Goal: Transaction & Acquisition: Download file/media

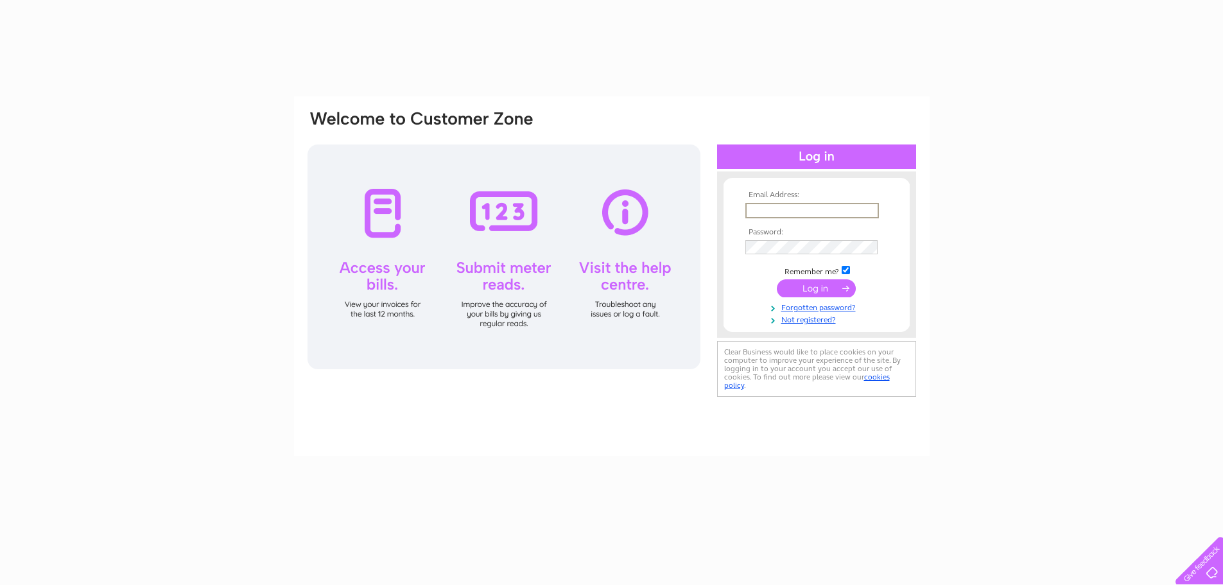
click at [768, 206] on input "text" at bounding box center [811, 210] width 133 height 15
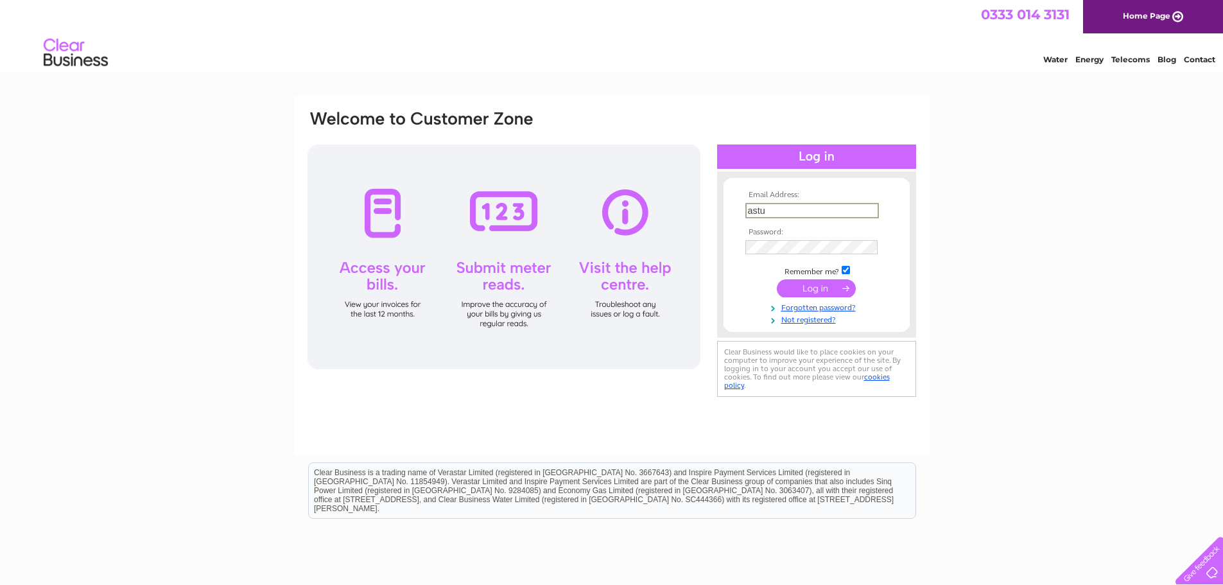
type input "astute.management@outlook.com"
click at [810, 293] on input "submit" at bounding box center [816, 288] width 79 height 18
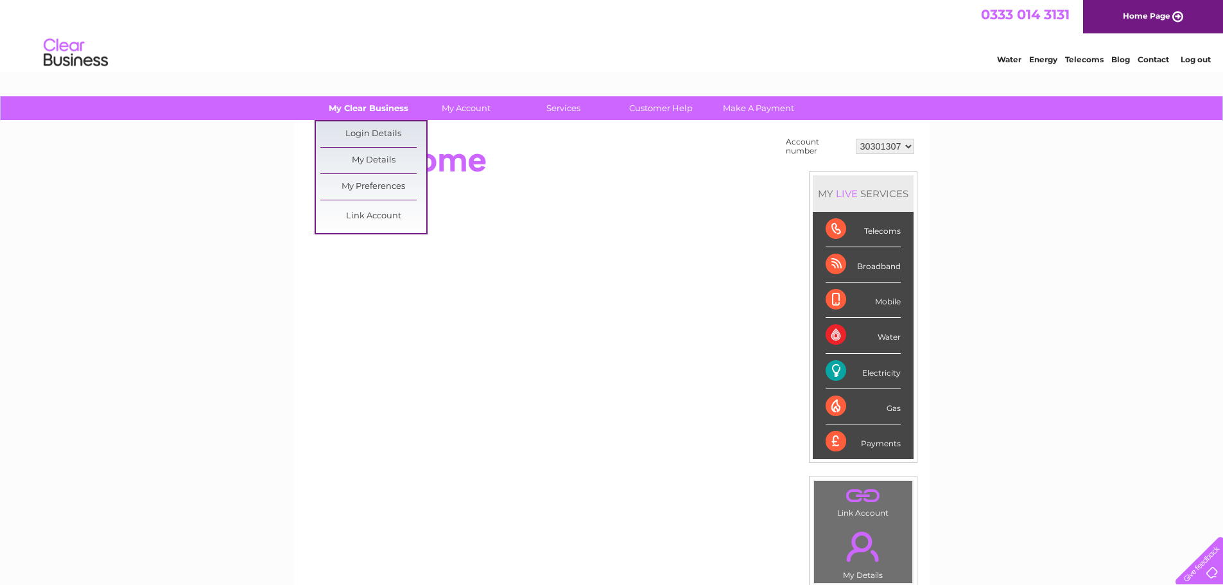
click at [385, 114] on link "My Clear Business" at bounding box center [368, 108] width 106 height 24
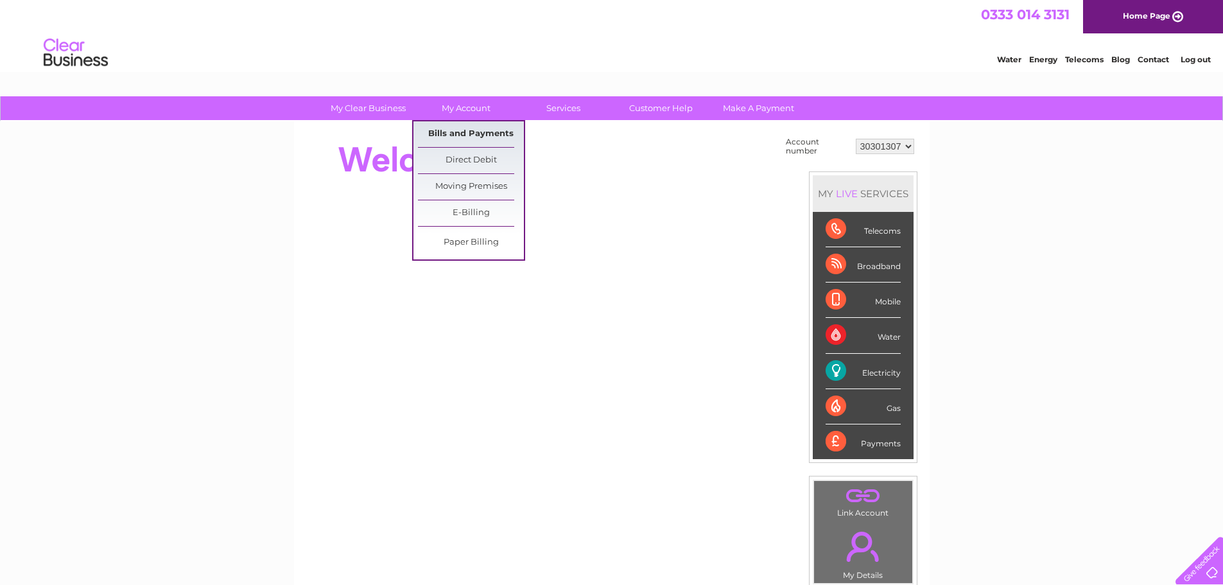
click at [453, 125] on link "Bills and Payments" at bounding box center [471, 134] width 106 height 26
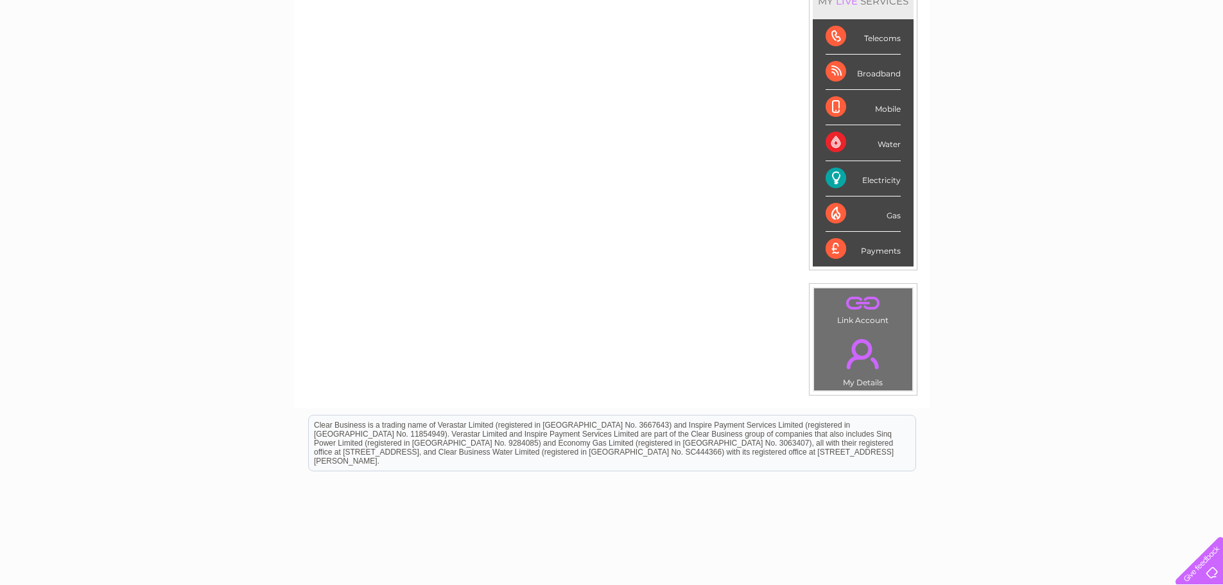
scroll to position [64, 0]
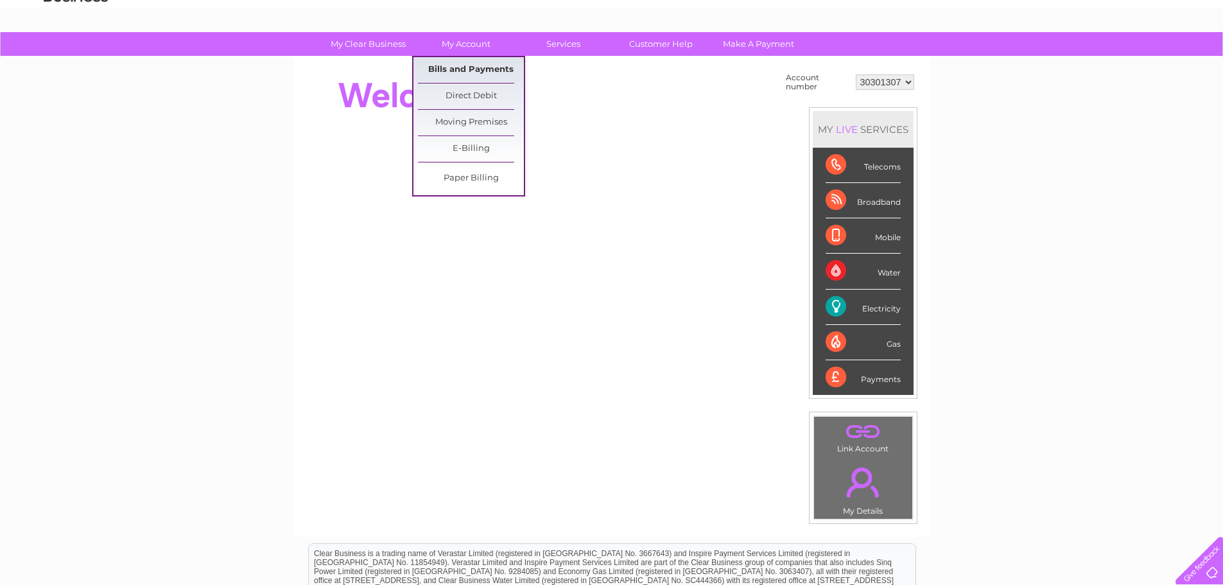
click at [470, 66] on link "Bills and Payments" at bounding box center [471, 70] width 106 height 26
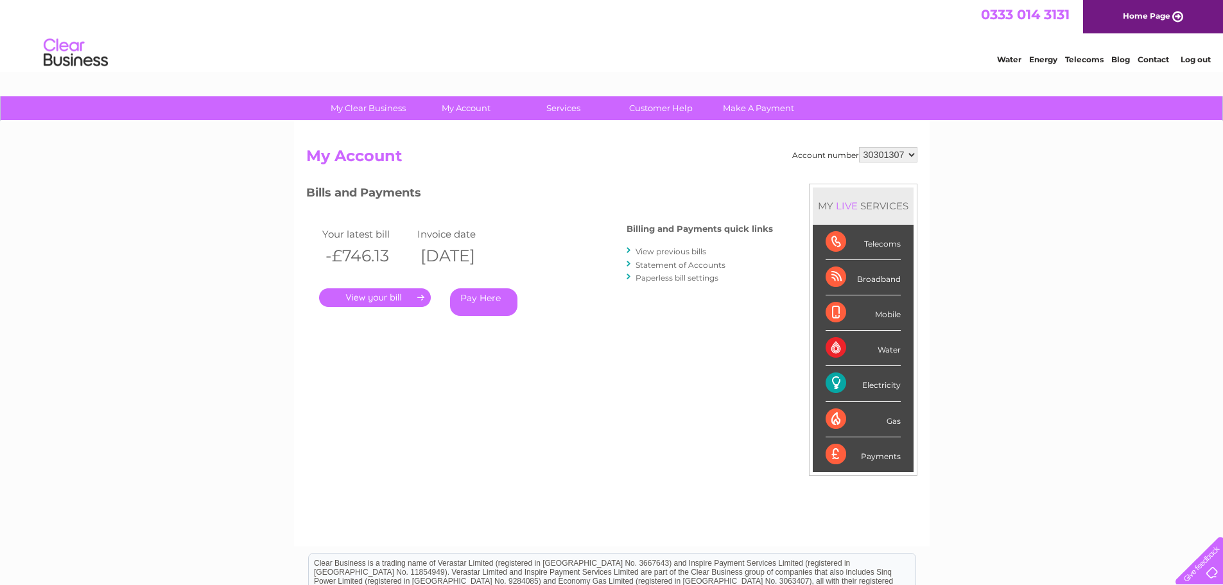
click at [678, 262] on link "Statement of Accounts" at bounding box center [680, 265] width 90 height 10
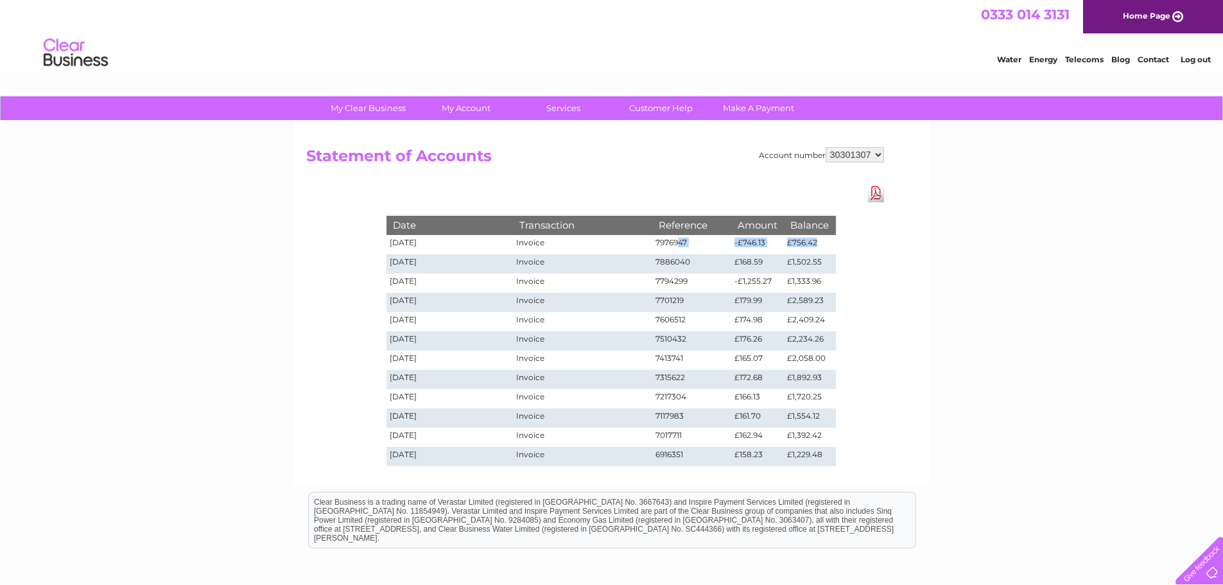
drag, startPoint x: 678, startPoint y: 247, endPoint x: 825, endPoint y: 246, distance: 146.3
click at [825, 246] on tr "04/08/2025 Invoice 7976947 -£746.13 £756.42" at bounding box center [610, 244] width 449 height 19
click at [865, 251] on div "Date Transaction Reference Amount Balance 04/08/2025 Invoice 7976947 -£746.13 £…" at bounding box center [610, 328] width 513 height 288
click at [812, 241] on td "£756.42" at bounding box center [809, 244] width 51 height 19
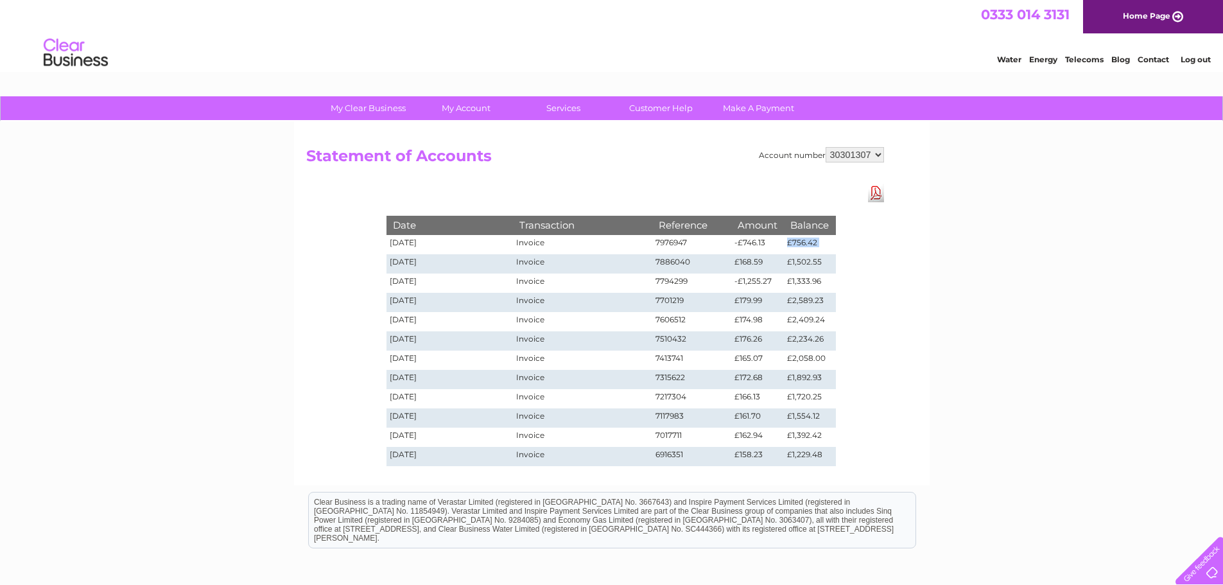
click at [812, 241] on td "£756.42" at bounding box center [809, 244] width 51 height 19
click at [835, 244] on td "£756.42" at bounding box center [809, 244] width 51 height 19
click at [852, 246] on div "Date Transaction Reference Amount Balance 04/08/2025 Invoice 7976947 -£746.13 £…" at bounding box center [610, 328] width 513 height 288
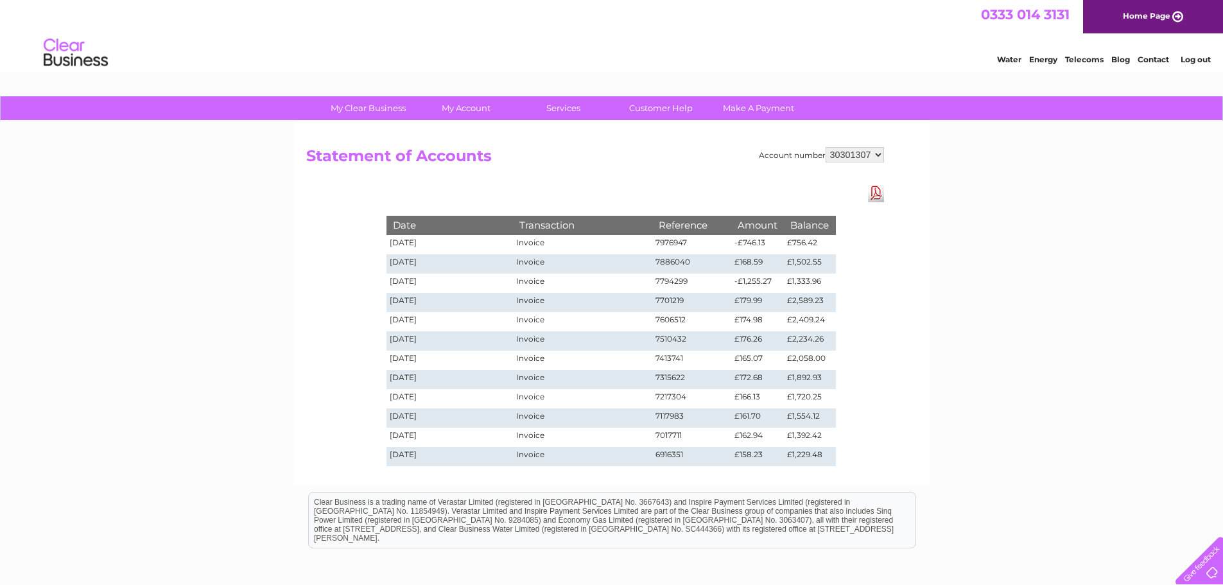
click at [847, 157] on select "30301307" at bounding box center [854, 154] width 58 height 15
click at [726, 157] on h2 "Statement of Accounts" at bounding box center [595, 159] width 578 height 24
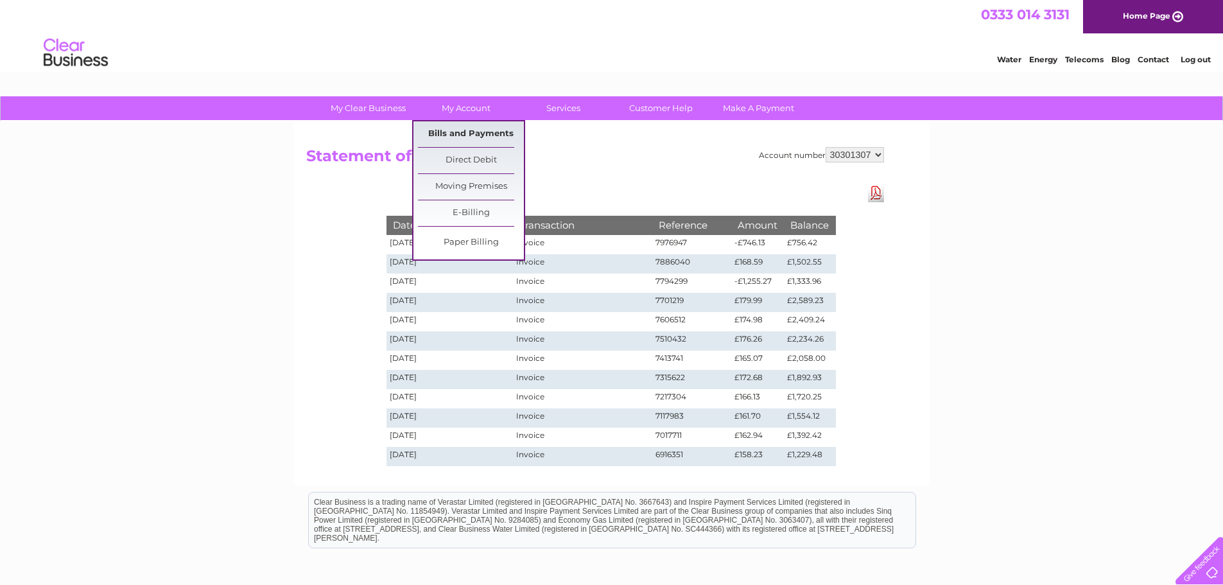
click at [468, 132] on link "Bills and Payments" at bounding box center [471, 134] width 106 height 26
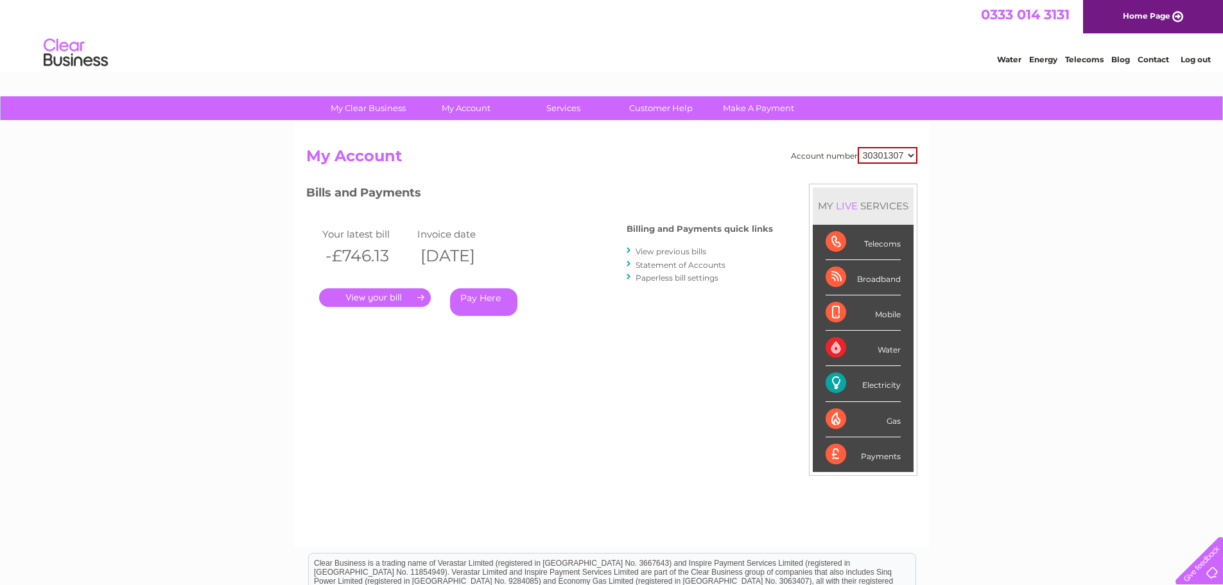
click at [653, 253] on link "View previous bills" at bounding box center [670, 251] width 71 height 10
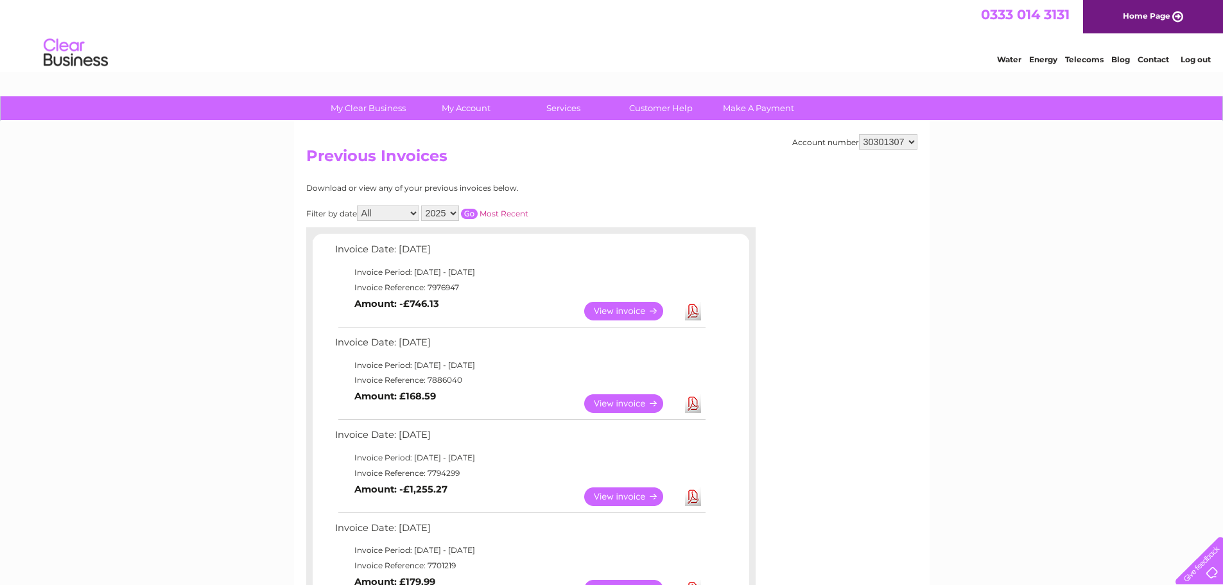
drag, startPoint x: 403, startPoint y: 276, endPoint x: 518, endPoint y: 284, distance: 115.1
click at [518, 284] on tbody "Invoice Date: [DATE] Invoice Period: [DATE] - [DATE] Invoice Reference: 7976947…" at bounding box center [519, 283] width 375 height 85
click at [522, 280] on td "Invoice Reference: 7976947" at bounding box center [519, 287] width 375 height 15
click at [526, 274] on td "Invoice Period: [DATE] - [DATE]" at bounding box center [519, 271] width 375 height 15
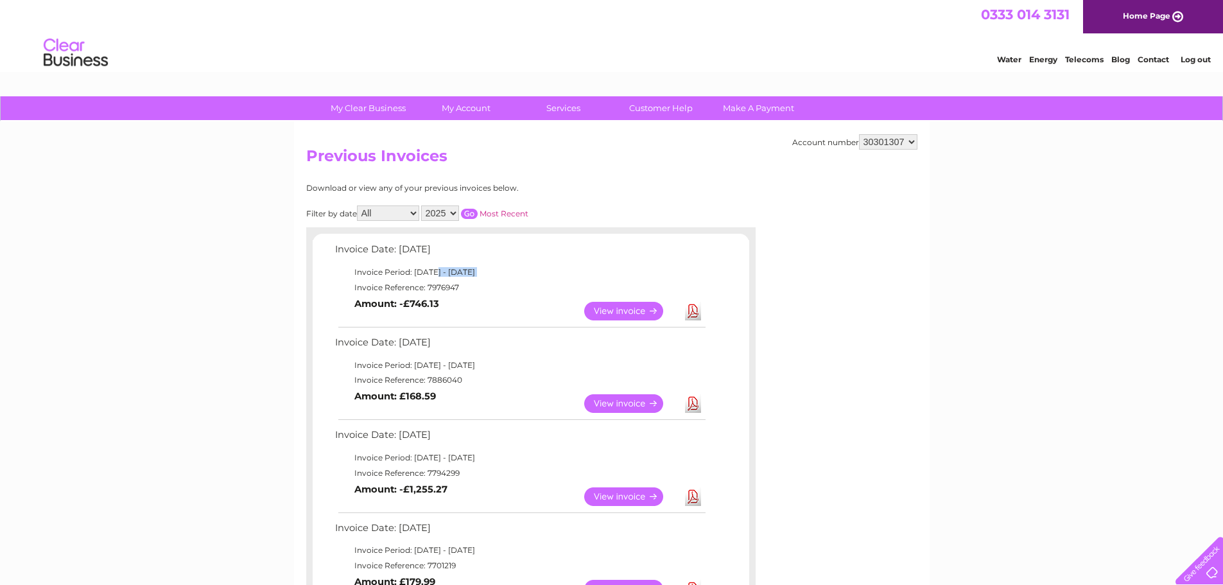
click at [526, 274] on td "Invoice Period: 1 August 2025 - 31 August 2025" at bounding box center [519, 271] width 375 height 15
click at [456, 296] on td "View Download Amount: -£746.13" at bounding box center [519, 310] width 375 height 31
click at [458, 296] on td "View Download Amount: -£746.13" at bounding box center [519, 310] width 375 height 31
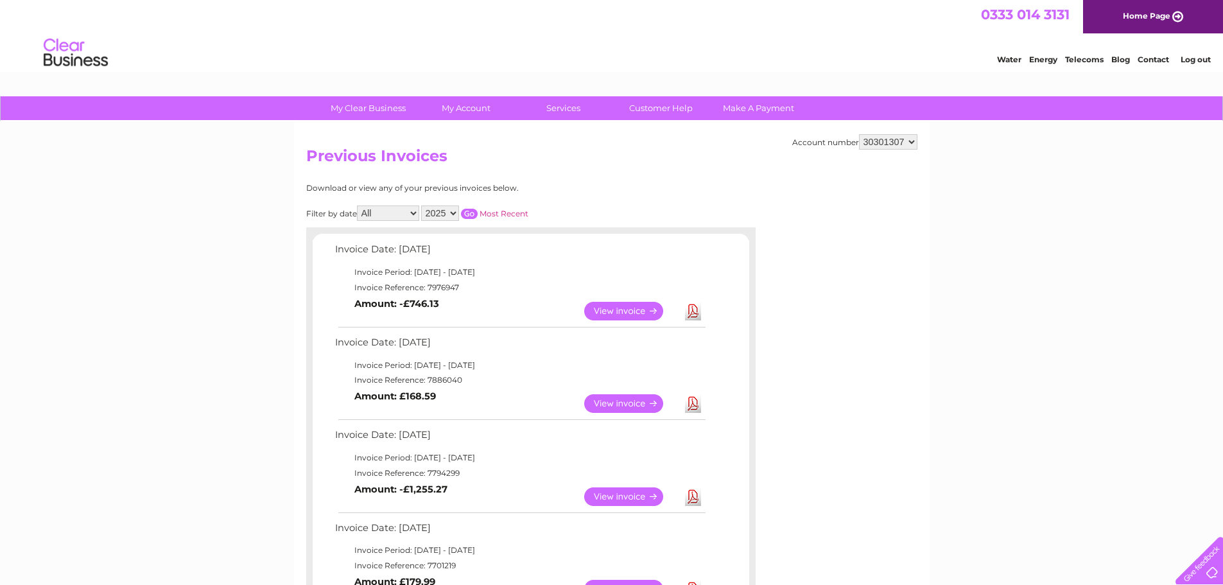
drag, startPoint x: 333, startPoint y: 249, endPoint x: 459, endPoint y: 289, distance: 132.1
click at [451, 286] on tbody "Invoice Date: 04 August 2025 Invoice Period: 1 August 2025 - 31 August 2025 Inv…" at bounding box center [519, 283] width 375 height 85
click at [467, 295] on td "View Download Amount: -£746.13" at bounding box center [519, 310] width 375 height 31
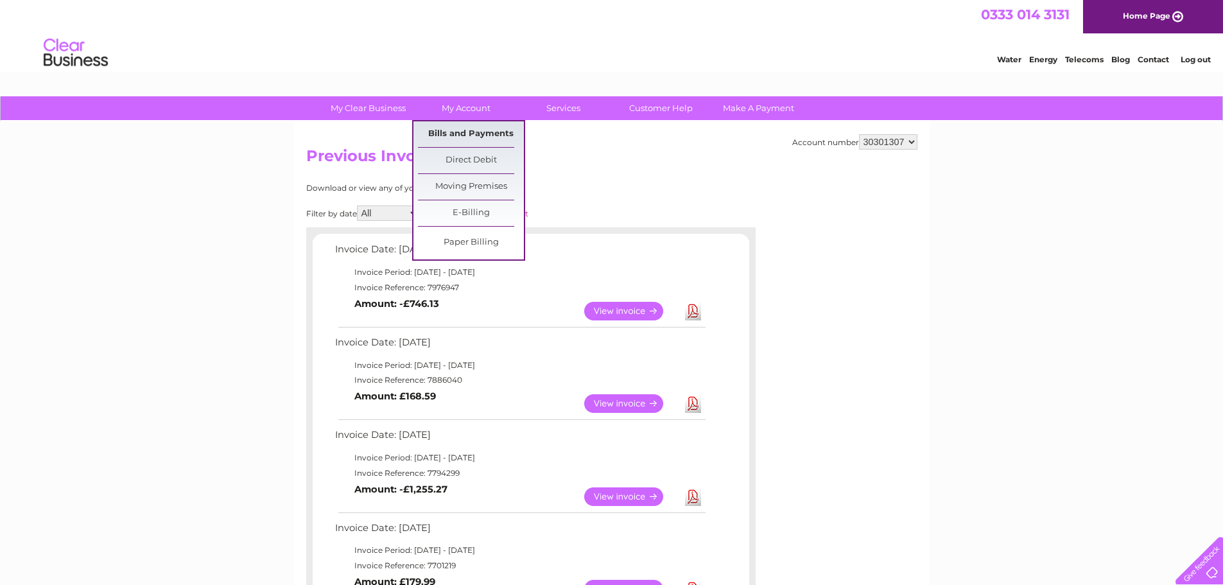
click at [488, 132] on link "Bills and Payments" at bounding box center [471, 134] width 106 height 26
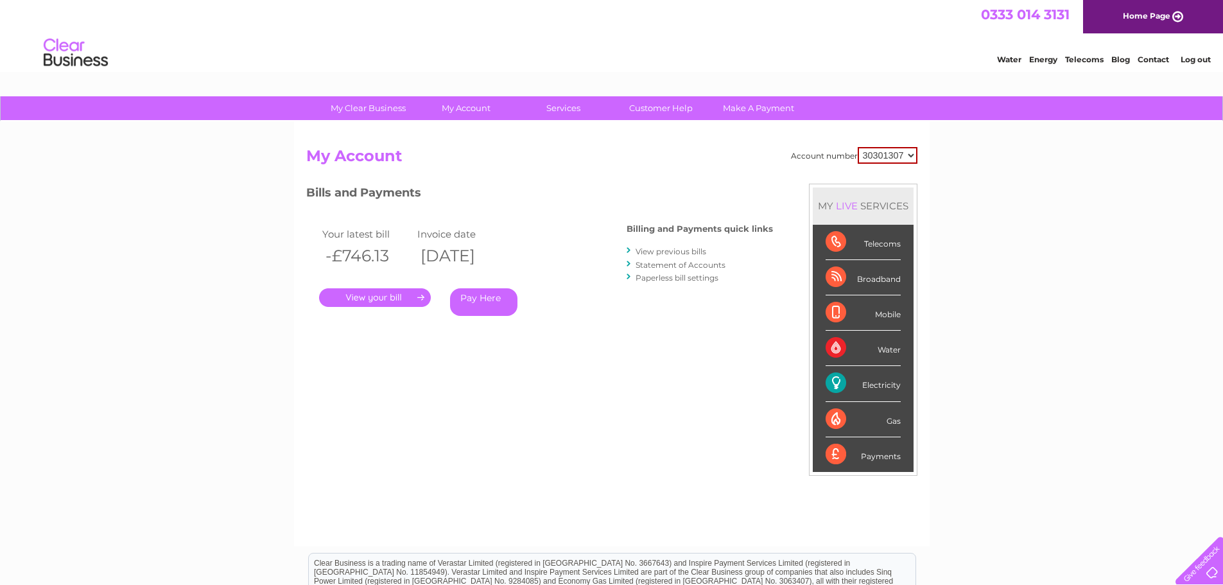
click at [361, 295] on link "." at bounding box center [375, 297] width 112 height 19
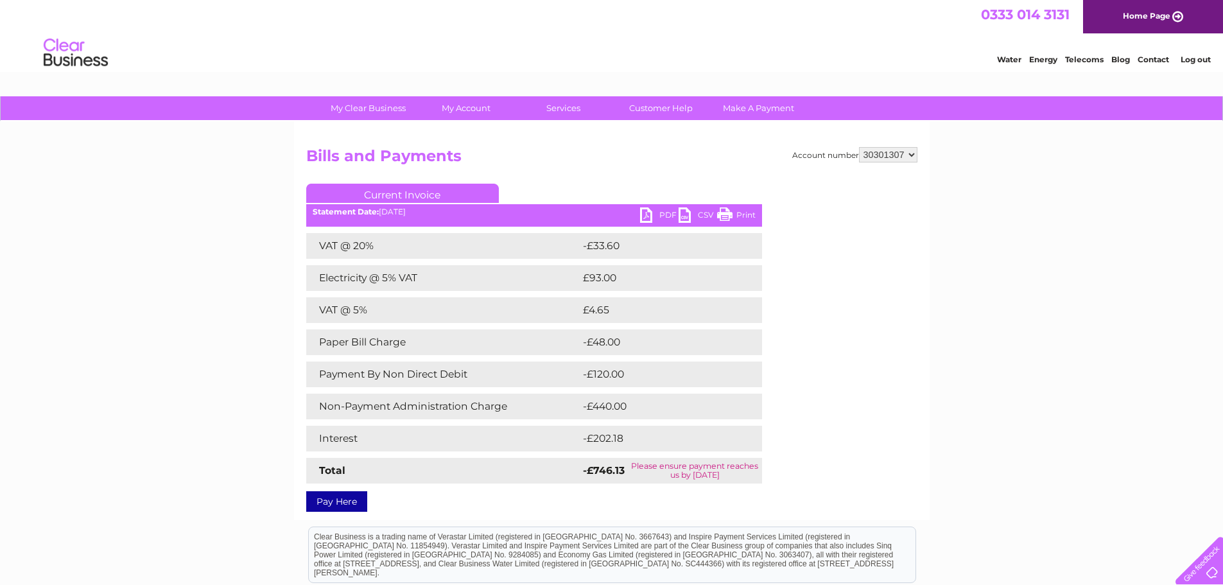
click at [652, 214] on link "PDF" at bounding box center [659, 216] width 39 height 19
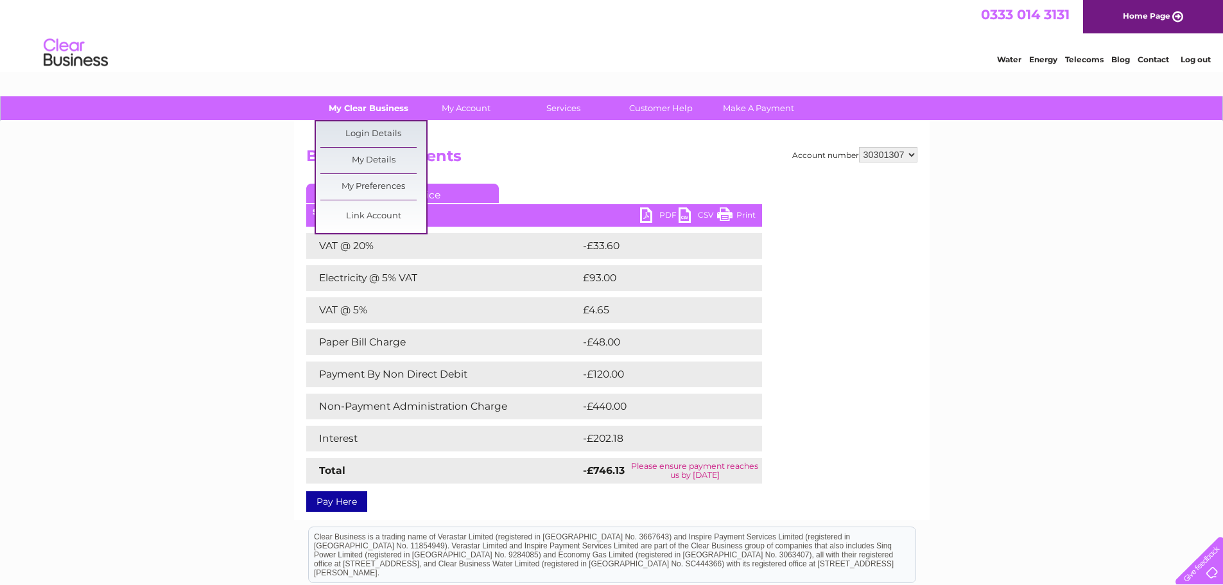
click at [381, 110] on link "My Clear Business" at bounding box center [368, 108] width 106 height 24
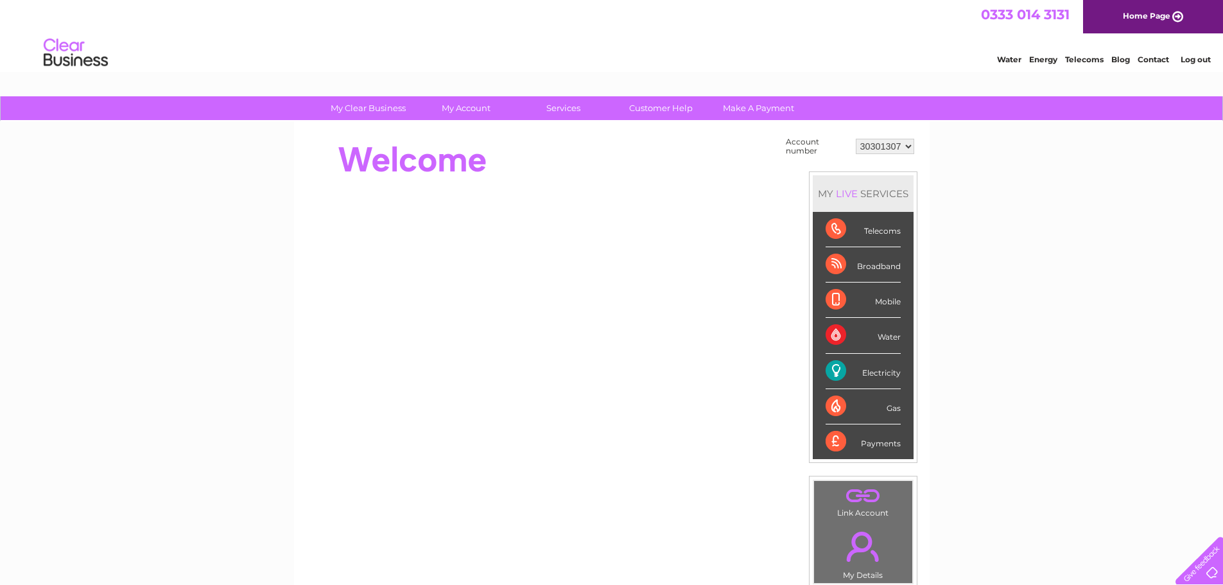
drag, startPoint x: 348, startPoint y: 160, endPoint x: 482, endPoint y: 162, distance: 134.1
click at [482, 162] on div at bounding box center [539, 159] width 467 height 51
drag, startPoint x: 482, startPoint y: 162, endPoint x: 471, endPoint y: 167, distance: 12.1
click at [482, 162] on div at bounding box center [539, 159] width 467 height 51
drag, startPoint x: 464, startPoint y: 171, endPoint x: 372, endPoint y: 162, distance: 92.9
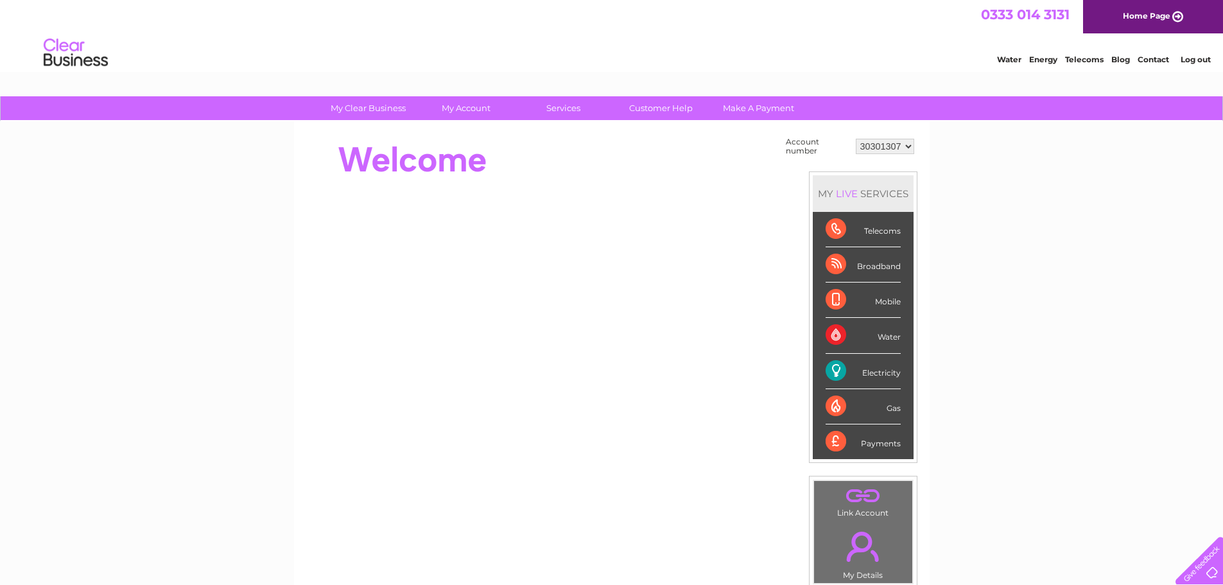
click at [372, 162] on div at bounding box center [539, 159] width 467 height 51
drag, startPoint x: 372, startPoint y: 162, endPoint x: 458, endPoint y: 162, distance: 86.0
click at [458, 162] on div at bounding box center [539, 159] width 467 height 51
click at [461, 162] on div at bounding box center [539, 159] width 467 height 51
drag, startPoint x: 980, startPoint y: 285, endPoint x: 968, endPoint y: 282, distance: 12.5
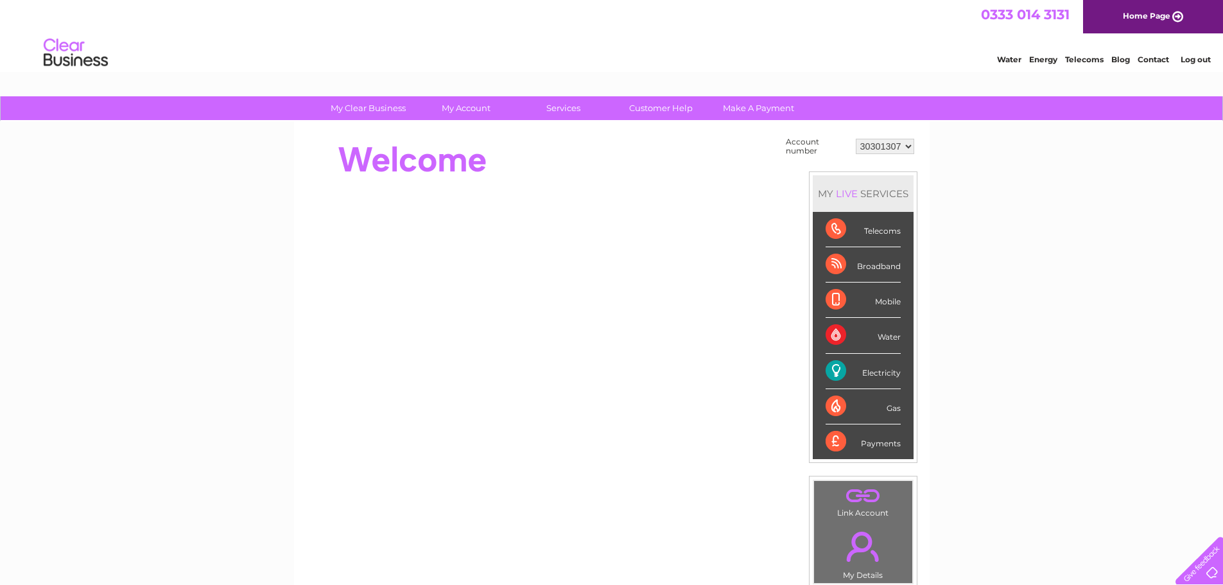
click at [980, 284] on div "My Clear Business Login Details My Details My Preferences Link Account My Accou…" at bounding box center [611, 458] width 1223 height 724
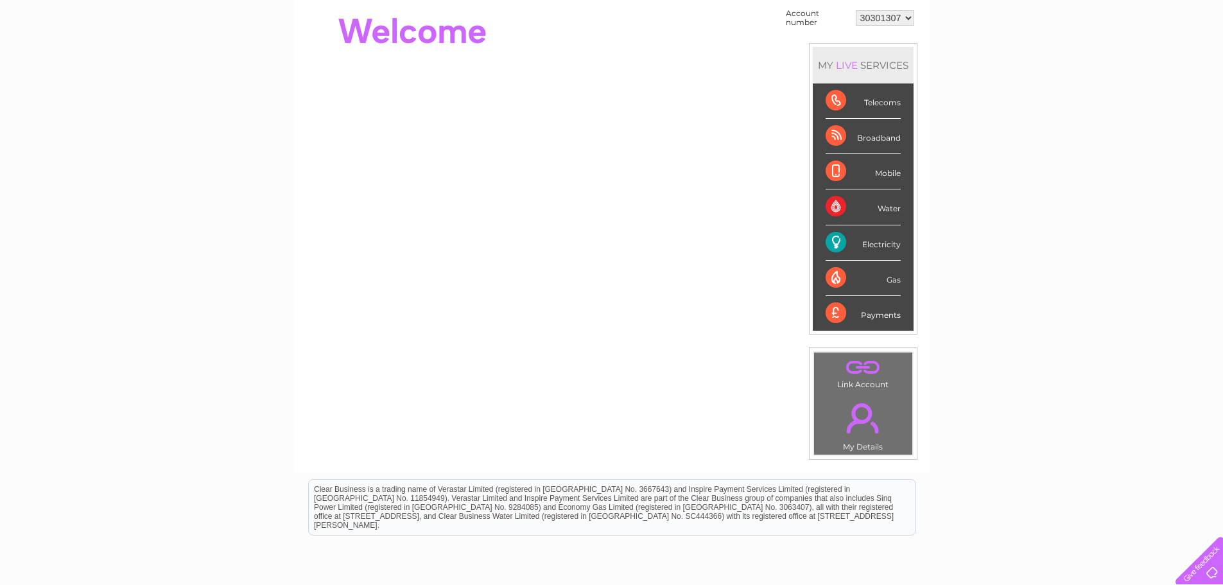
scroll to position [193, 0]
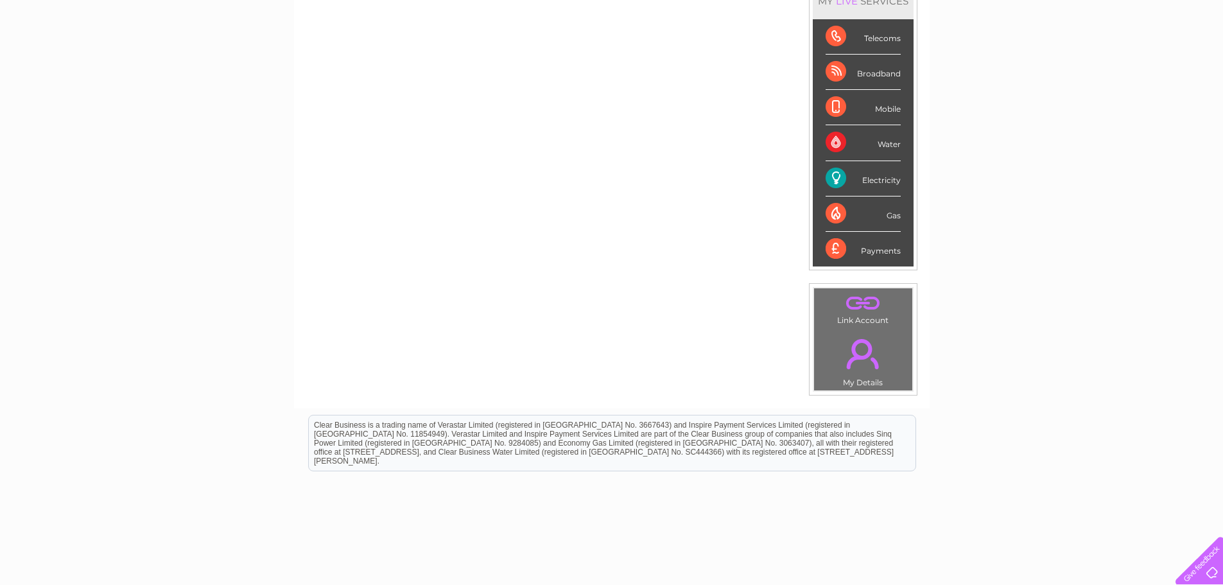
drag, startPoint x: 314, startPoint y: 428, endPoint x: 898, endPoint y: 452, distance: 584.5
click at [898, 452] on div "Clear Business is a trading name of Verastar Limited (registered in [GEOGRAPHIC…" at bounding box center [612, 442] width 606 height 55
click at [968, 433] on html "Clear Business is a trading name of Verastar Limited (registered in [GEOGRAPHIC…" at bounding box center [611, 449] width 1223 height 82
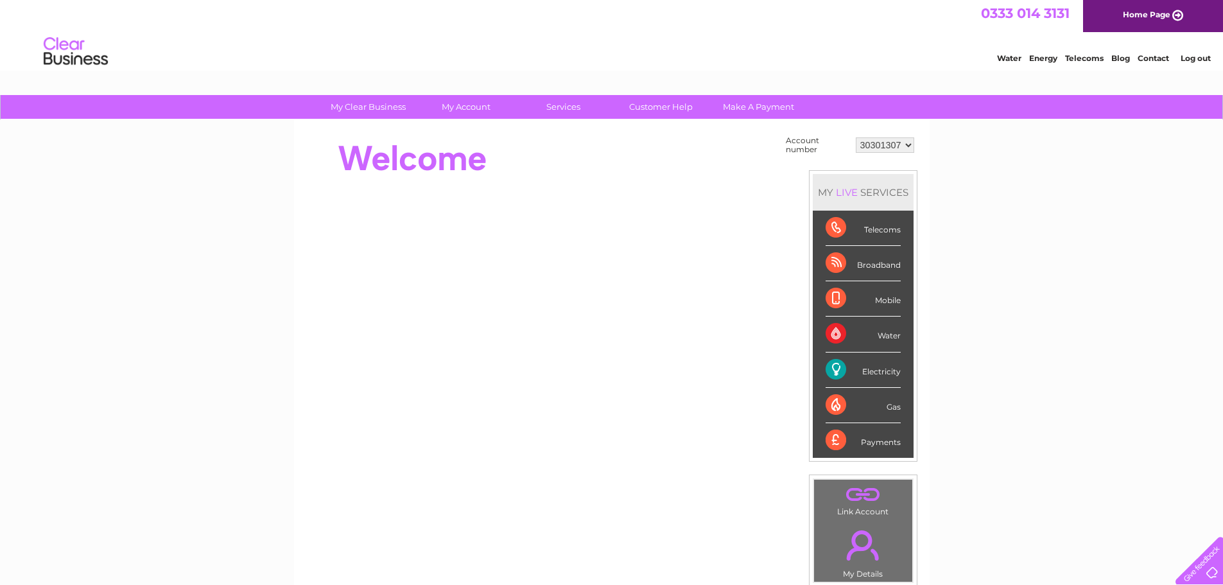
scroll to position [0, 0]
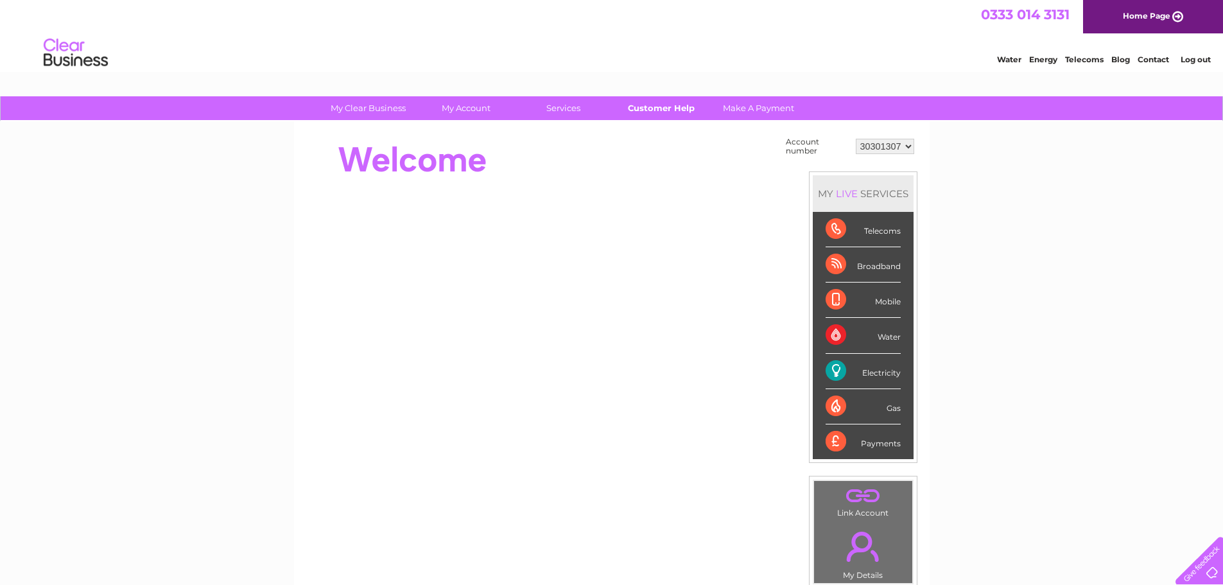
click at [646, 103] on link "Customer Help" at bounding box center [661, 108] width 106 height 24
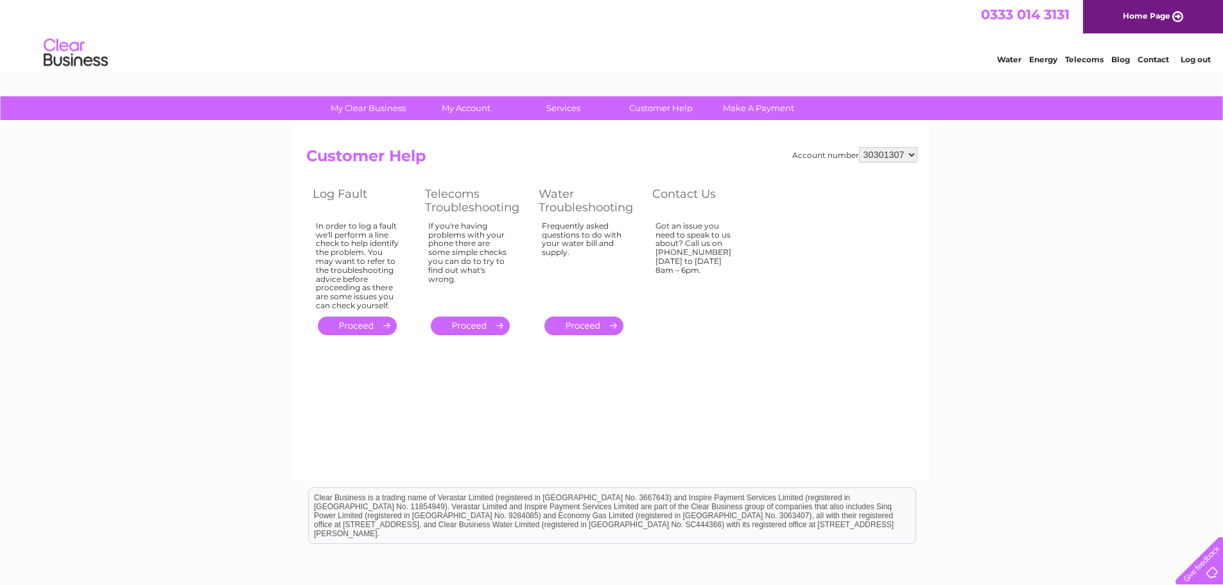
drag, startPoint x: 312, startPoint y: 194, endPoint x: 741, endPoint y: 268, distance: 435.1
click at [741, 268] on tbody "Log Fault Telecoms Troubleshooting Water Troubleshooting Contact Us In order to…" at bounding box center [532, 261] width 452 height 154
click at [741, 268] on td "Got an issue you need to speak to us about? Call us on [PHONE_NUMBER] [DATE] to…" at bounding box center [702, 265] width 112 height 95
drag, startPoint x: 741, startPoint y: 282, endPoint x: 311, endPoint y: 205, distance: 436.9
click at [311, 205] on tbody "Log Fault Telecoms Troubleshooting Water Troubleshooting Contact Us In order to…" at bounding box center [532, 261] width 452 height 154
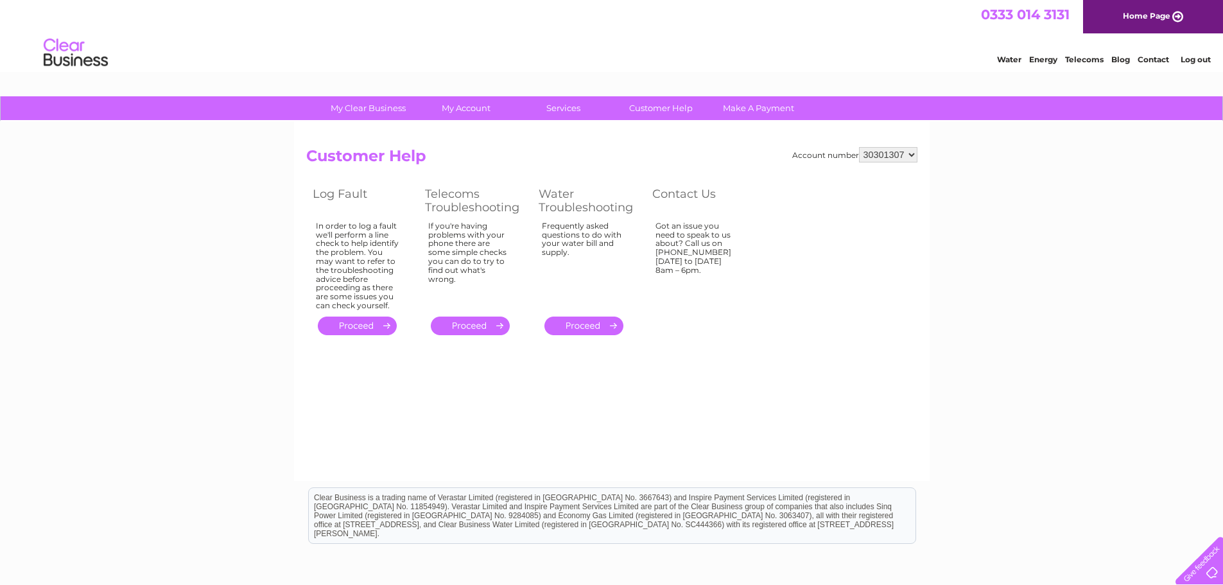
click at [311, 205] on th "Log Fault" at bounding box center [362, 201] width 112 height 34
drag, startPoint x: 311, startPoint y: 155, endPoint x: 785, endPoint y: 291, distance: 493.2
click at [785, 291] on div "Account number 30301307 Customer Help Log Fault Telecoms Troubleshooting Water …" at bounding box center [611, 242] width 611 height 191
click at [749, 282] on td "Got an issue you need to speak to us about? Call us on [PHONE_NUMBER] [DATE] to…" at bounding box center [702, 265] width 112 height 95
drag, startPoint x: 762, startPoint y: 290, endPoint x: 746, endPoint y: 281, distance: 18.4
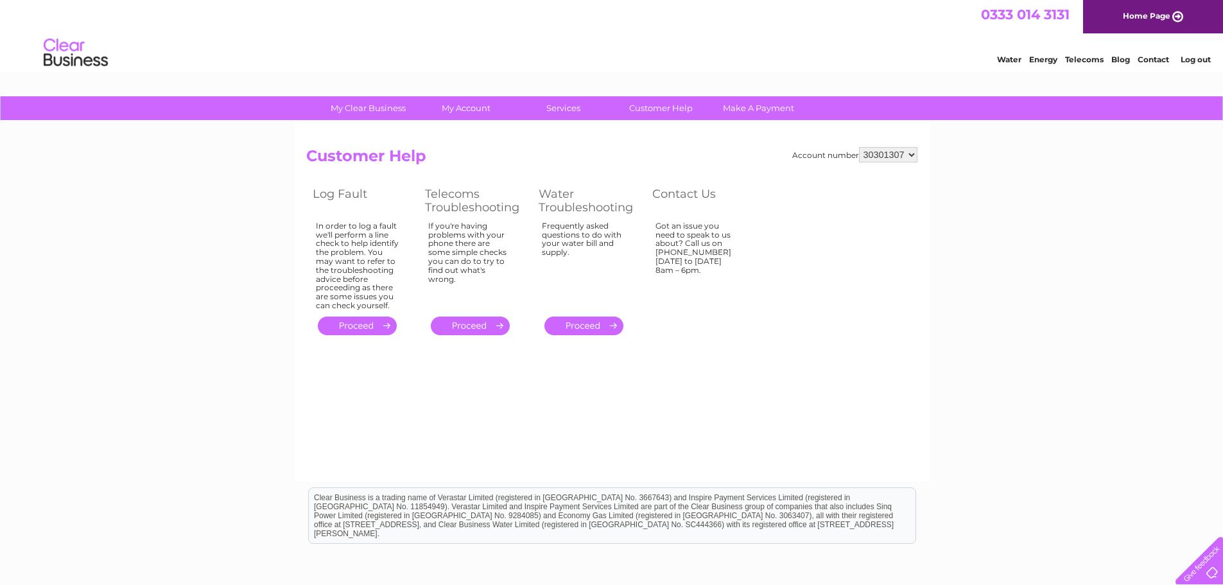
click at [746, 281] on div "Account number 30301307 Customer Help Log Fault Telecoms Troubleshooting Water …" at bounding box center [611, 242] width 611 height 191
click at [746, 281] on td "Got an issue you need to speak to us about? Call us on [PHONE_NUMBER] [DATE] to…" at bounding box center [702, 265] width 112 height 95
drag, startPoint x: 746, startPoint y: 287, endPoint x: 313, endPoint y: 192, distance: 444.1
click at [313, 192] on tbody "Log Fault Telecoms Troubleshooting Water Troubleshooting Contact Us In order to…" at bounding box center [532, 261] width 452 height 154
click at [313, 192] on th "Log Fault" at bounding box center [362, 201] width 112 height 34
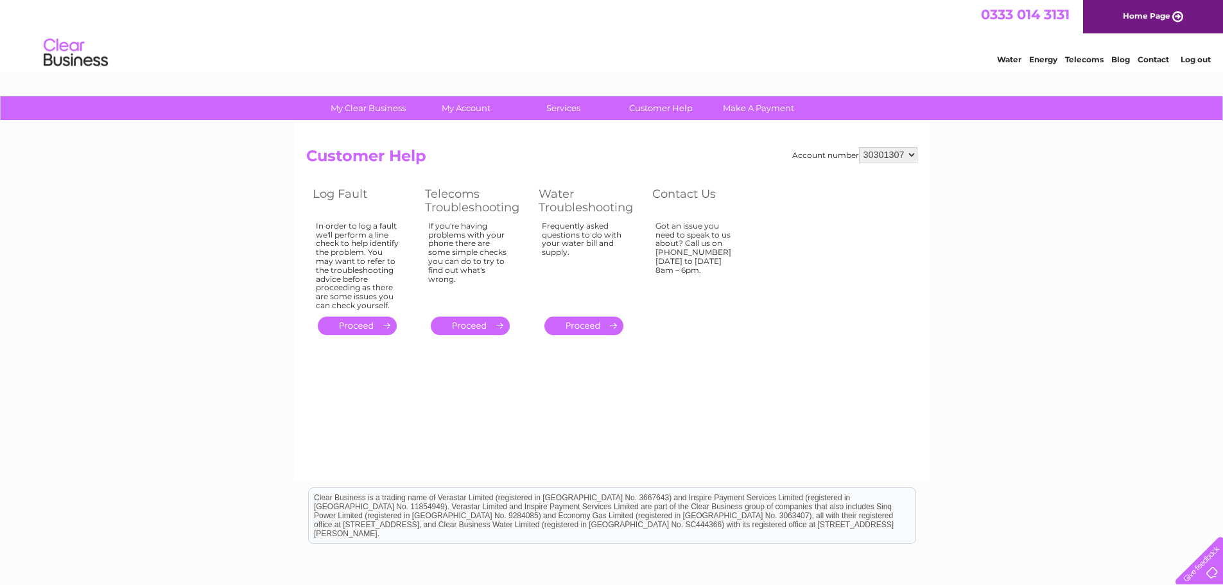
drag, startPoint x: 306, startPoint y: 159, endPoint x: 749, endPoint y: 273, distance: 457.3
click at [749, 273] on div "Account number 30301307 Customer Help Log Fault Telecoms Troubleshooting Water …" at bounding box center [611, 242] width 611 height 191
click at [749, 273] on td "Got an issue you need to speak to us about? Call us on [PHONE_NUMBER] [DATE] to…" at bounding box center [702, 265] width 112 height 95
drag, startPoint x: 754, startPoint y: 284, endPoint x: 322, endPoint y: 205, distance: 439.0
click at [322, 205] on tbody "Log Fault Telecoms Troubleshooting Water Troubleshooting Contact Us In order to…" at bounding box center [532, 261] width 452 height 154
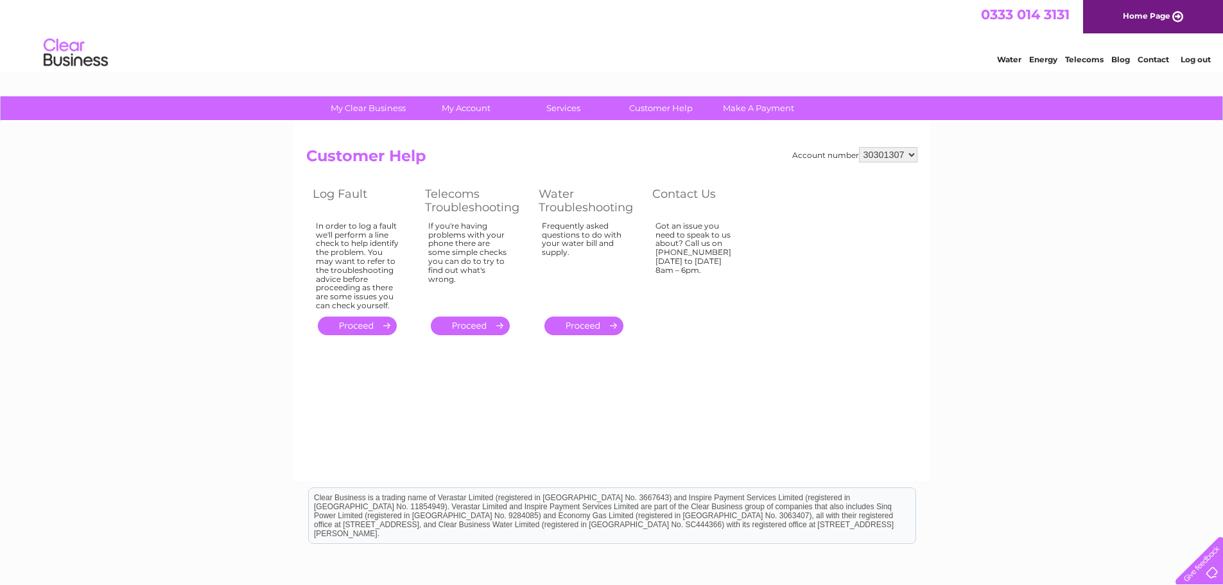
click at [322, 205] on th "Log Fault" at bounding box center [362, 201] width 112 height 34
drag, startPoint x: 311, startPoint y: 192, endPoint x: 765, endPoint y: 303, distance: 467.1
click at [765, 303] on div "Account number 30301307 Customer Help Log Fault Telecoms Troubleshooting Water …" at bounding box center [611, 242] width 611 height 191
click at [747, 276] on td "Got an issue you need to speak to us about? Call us on [PHONE_NUMBER] [DATE] to…" at bounding box center [702, 265] width 112 height 95
click at [754, 274] on td "Got an issue you need to speak to us about? Call us on [PHONE_NUMBER] [DATE] to…" at bounding box center [702, 265] width 112 height 95
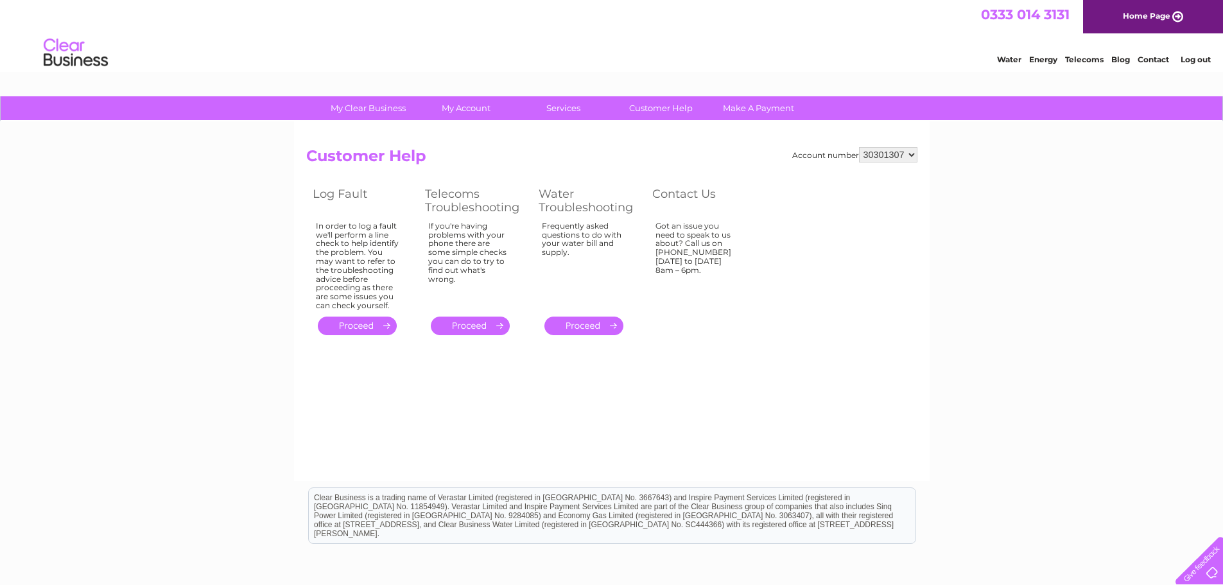
click at [754, 274] on td "Got an issue you need to speak to us about? Call us on [PHONE_NUMBER] [DATE] to…" at bounding box center [702, 265] width 112 height 95
click at [399, 235] on div "Got an issue you need to speak to us about? Call us on [PHONE_NUMBER] [DATE] to…" at bounding box center [357, 265] width 83 height 89
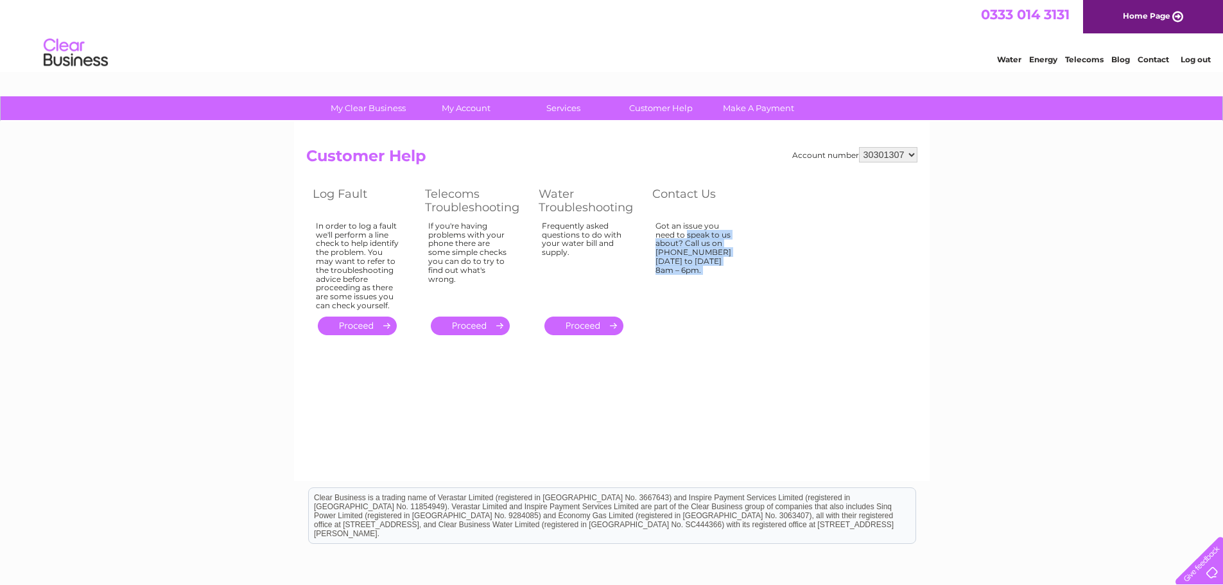
click at [399, 222] on div "Got an issue you need to speak to us about? Call us on [PHONE_NUMBER] [DATE] to…" at bounding box center [357, 265] width 83 height 89
click at [399, 232] on div "Frequently asked questions to do with your water bill and supply." at bounding box center [357, 265] width 83 height 89
click at [424, 233] on td "If you're having problems with your phone there are some simple checks you can …" at bounding box center [475, 265] width 114 height 95
click at [1062, 156] on div "My Clear Business Login Details My Details My Preferences Link Account My Accou…" at bounding box center [611, 398] width 1223 height 604
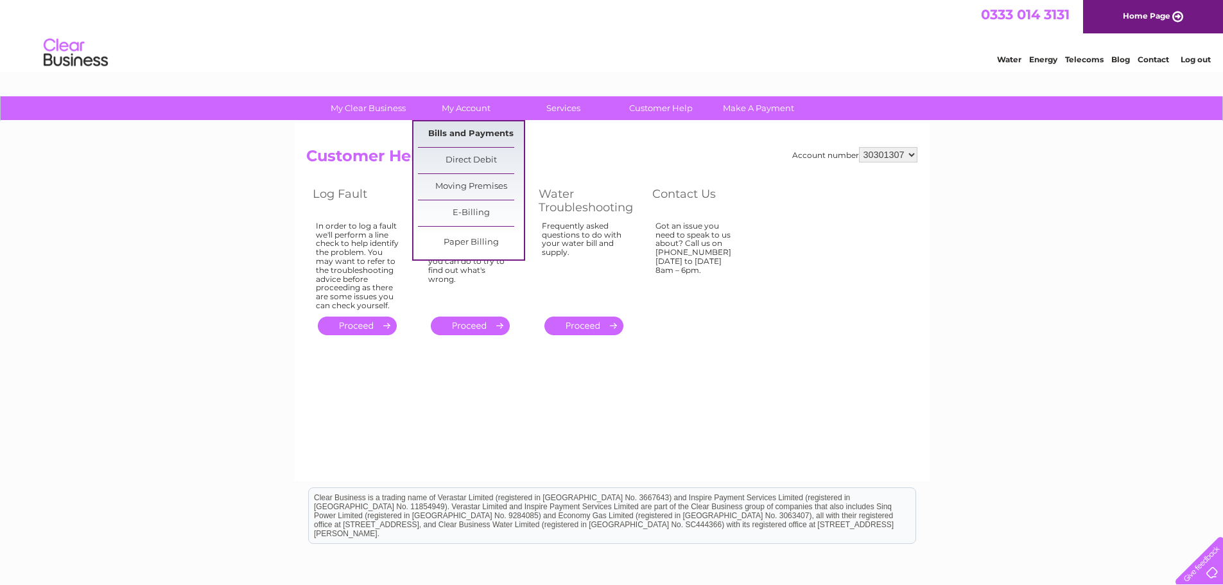
click at [469, 129] on link "Bills and Payments" at bounding box center [471, 134] width 106 height 26
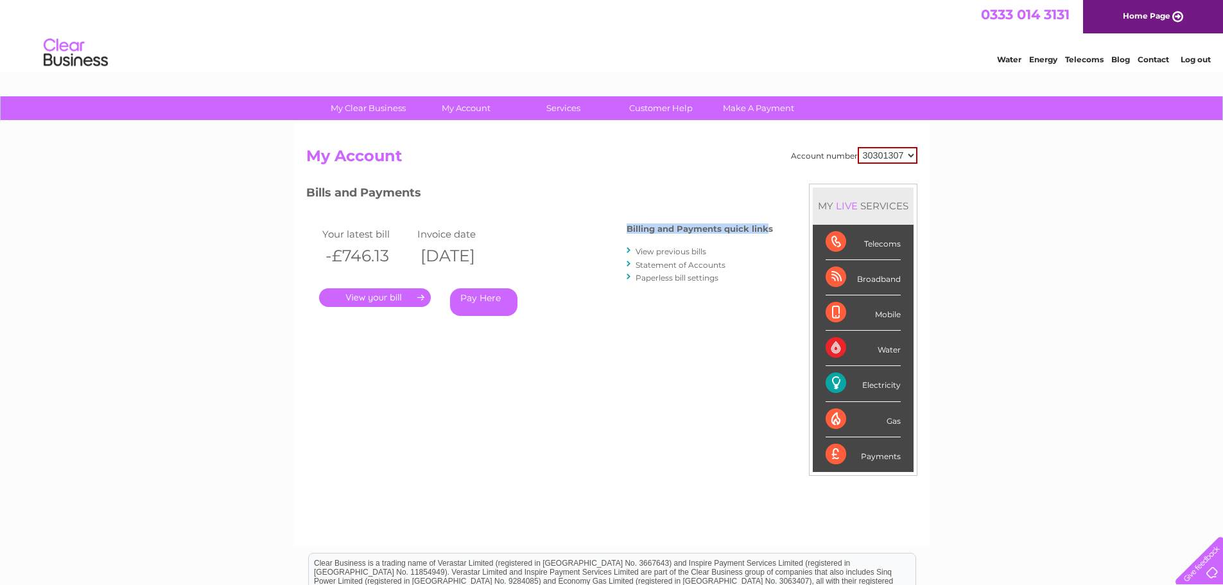
drag, startPoint x: 657, startPoint y: 226, endPoint x: 766, endPoint y: 228, distance: 109.1
click at [766, 228] on h4 "Billing and Payments quick links" at bounding box center [699, 229] width 146 height 10
click at [769, 228] on h4 "Billing and Payments quick links" at bounding box center [699, 229] width 146 height 10
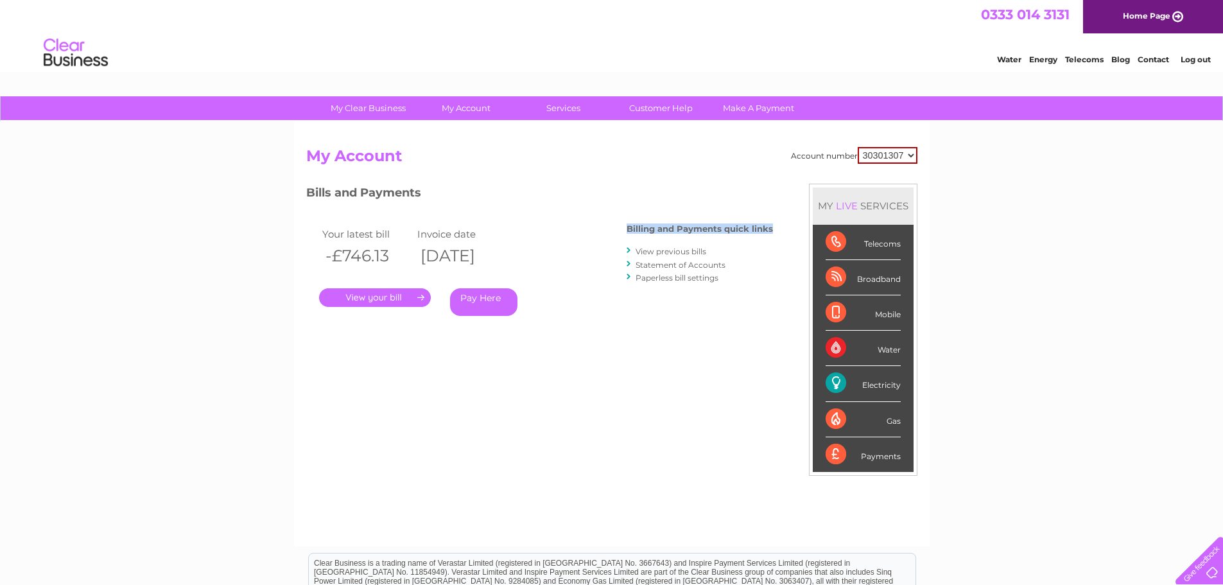
click at [735, 228] on h4 "Billing and Payments quick links" at bounding box center [699, 229] width 146 height 10
click at [757, 225] on h4 "Billing and Payments quick links" at bounding box center [699, 229] width 146 height 10
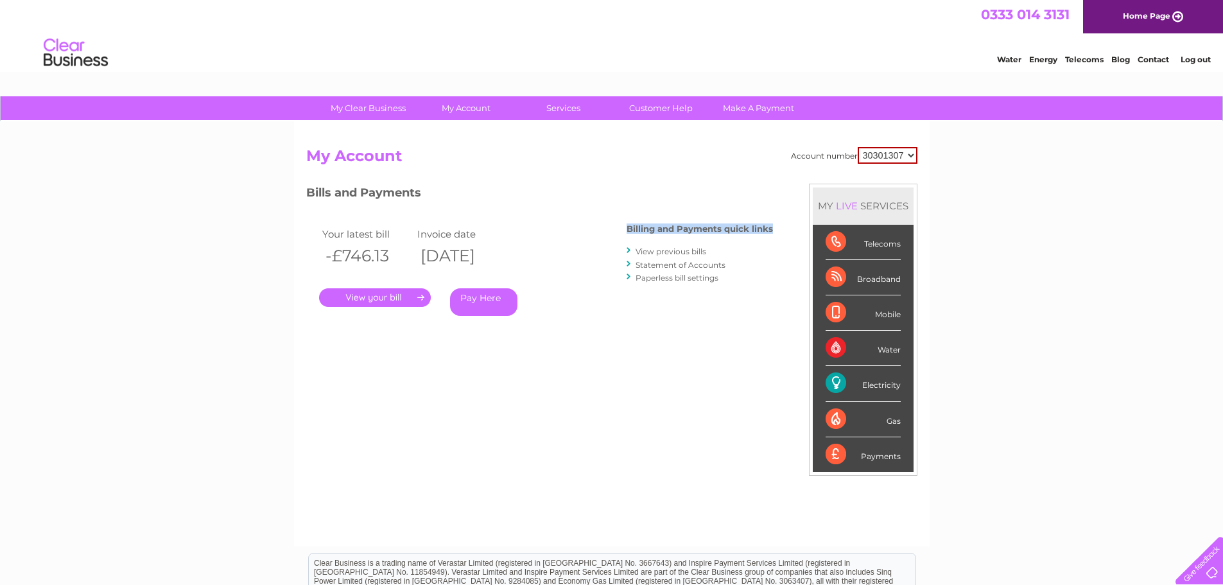
click at [757, 225] on h4 "Billing and Payments quick links" at bounding box center [699, 229] width 146 height 10
click at [772, 228] on h4 "Billing and Payments quick links" at bounding box center [699, 229] width 146 height 10
click at [769, 230] on h4 "Billing and Payments quick links" at bounding box center [699, 229] width 146 height 10
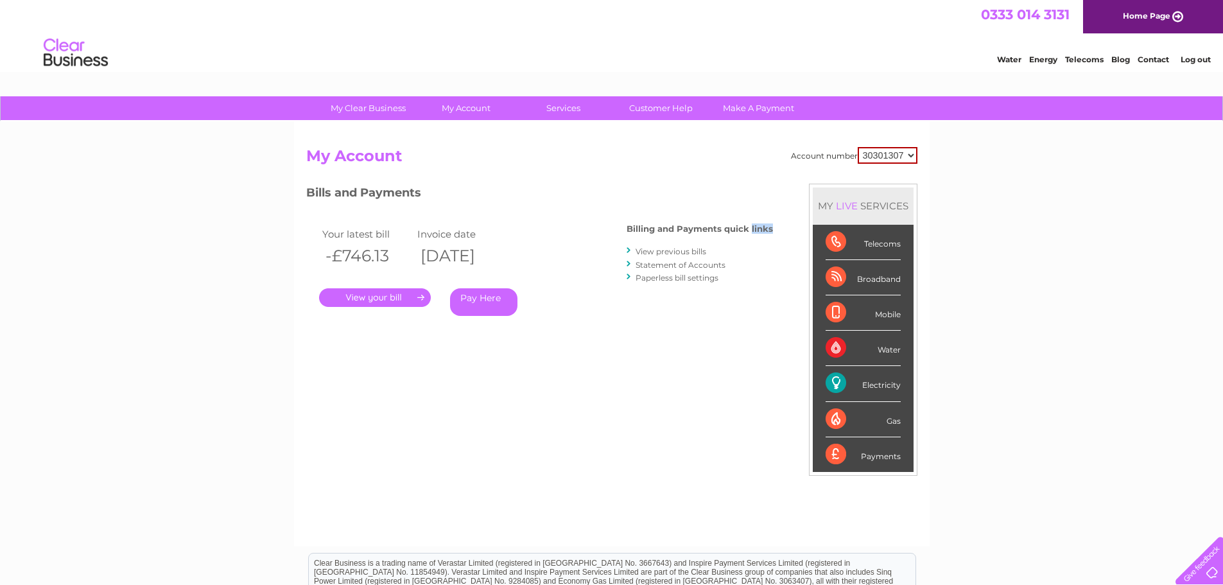
click at [769, 230] on h4 "Billing and Payments quick links" at bounding box center [699, 229] width 146 height 10
click at [757, 230] on h4 "Billing and Payments quick links" at bounding box center [699, 229] width 146 height 10
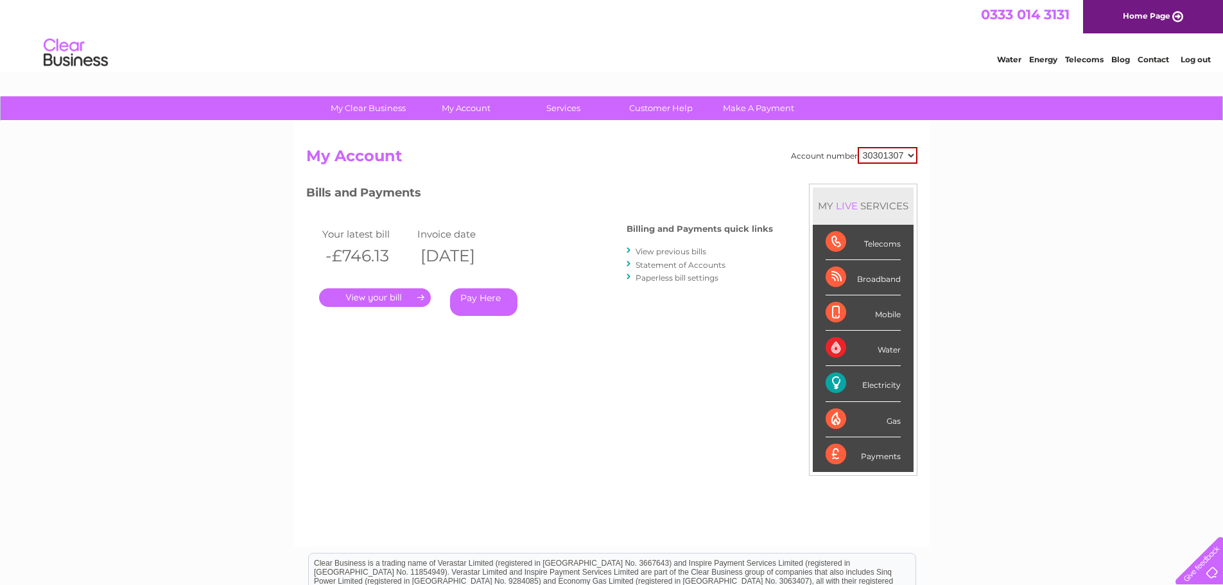
click at [774, 231] on div "Account number 30301307 My Account MY LIVE SERVICES Telecoms Broadband Mobile W…" at bounding box center [611, 340] width 611 height 386
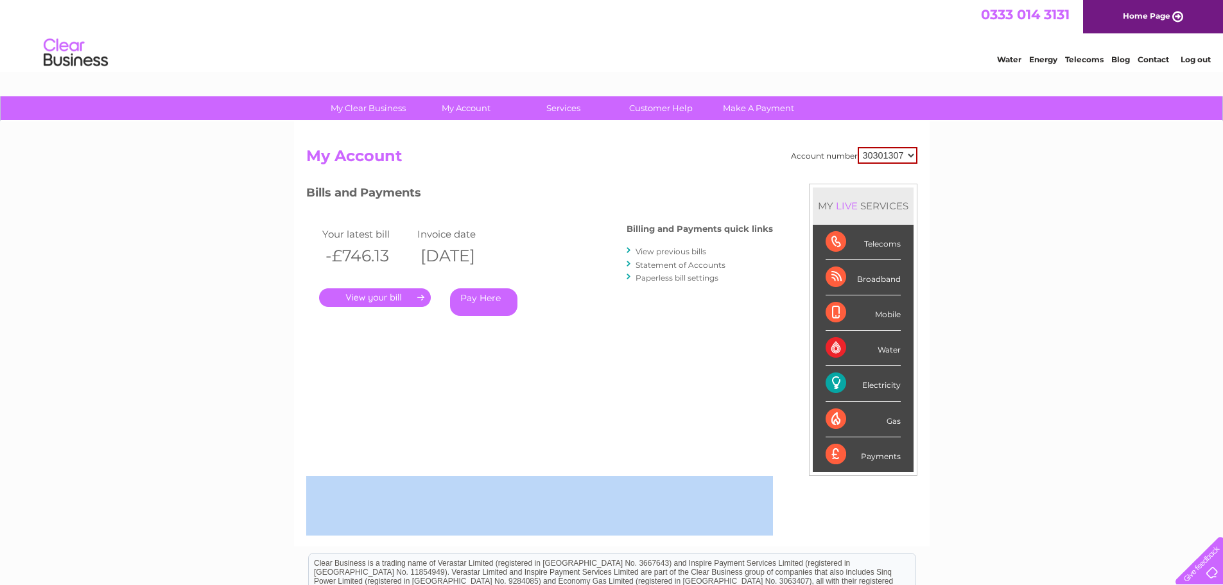
click at [774, 231] on div "Account number 30301307 My Account MY LIVE SERVICES Telecoms Broadband Mobile W…" at bounding box center [611, 340] width 611 height 386
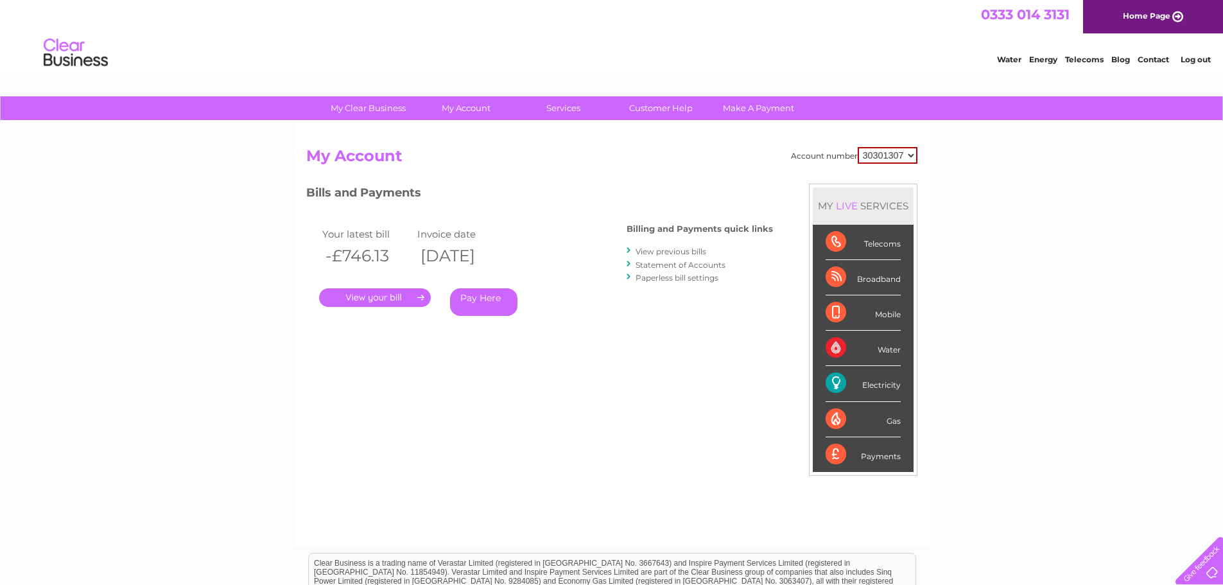
click at [768, 231] on h4 "Billing and Payments quick links" at bounding box center [699, 229] width 146 height 10
click at [744, 231] on h4 "Billing and Payments quick links" at bounding box center [699, 229] width 146 height 10
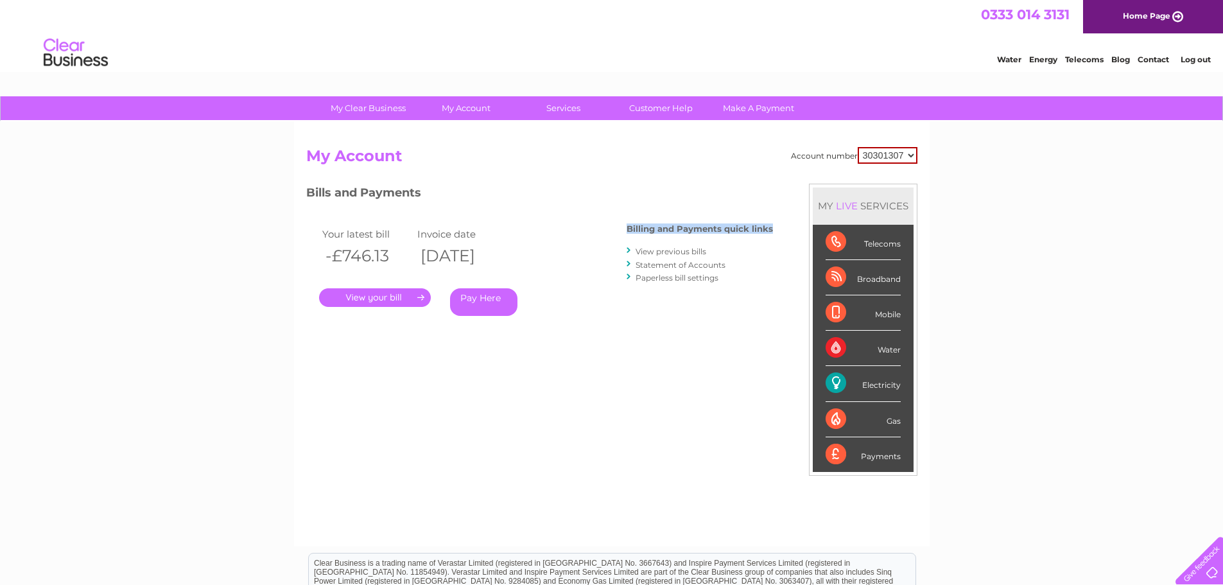
click at [744, 231] on h4 "Billing and Payments quick links" at bounding box center [699, 229] width 146 height 10
click at [791, 231] on div "Account number 30301307 My Account MY LIVE SERVICES Telecoms Broadband Mobile W…" at bounding box center [611, 340] width 611 height 386
click at [773, 231] on div "Account number 30301307 My Account MY LIVE SERVICES Telecoms Broadband Mobile W…" at bounding box center [611, 340] width 611 height 386
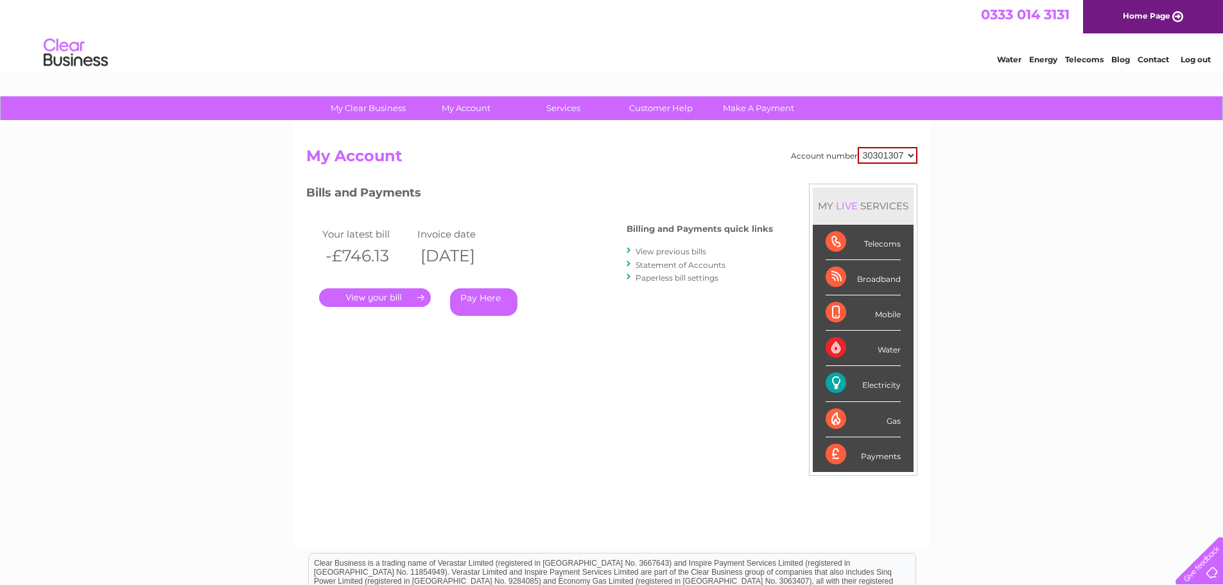
click at [767, 231] on h4 "Billing and Payments quick links" at bounding box center [699, 229] width 146 height 10
click at [748, 232] on h4 "Billing and Payments quick links" at bounding box center [699, 229] width 146 height 10
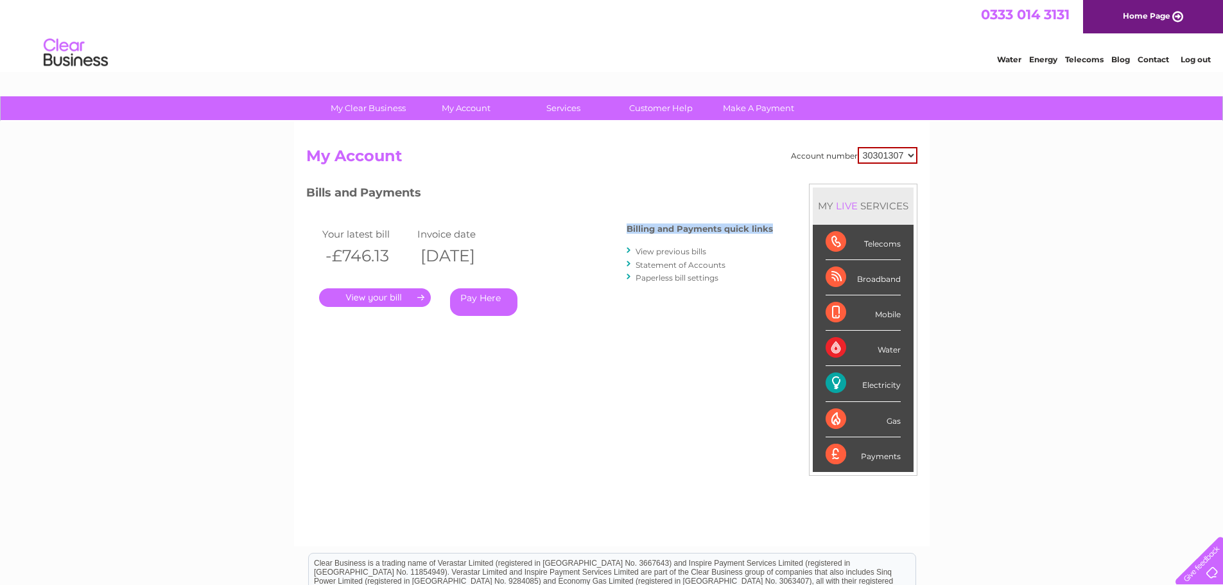
click at [748, 232] on h4 "Billing and Payments quick links" at bounding box center [699, 229] width 146 height 10
click at [766, 230] on h4 "Billing and Payments quick links" at bounding box center [699, 229] width 146 height 10
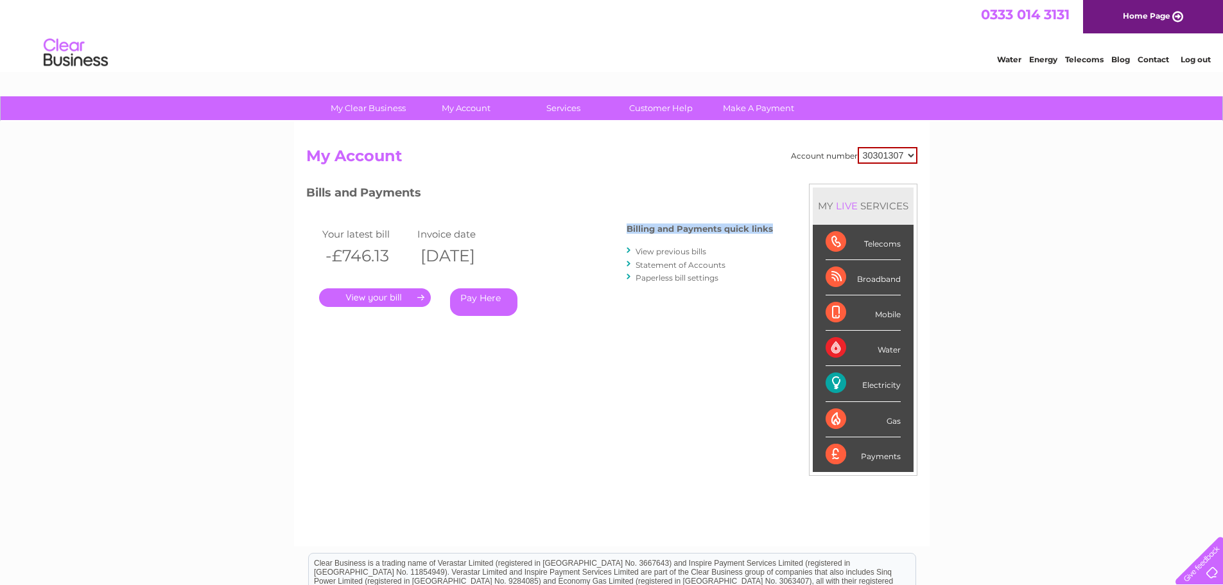
click at [743, 230] on h4 "Billing and Payments quick links" at bounding box center [699, 229] width 146 height 10
click at [689, 228] on h4 "Billing and Payments quick links" at bounding box center [699, 229] width 146 height 10
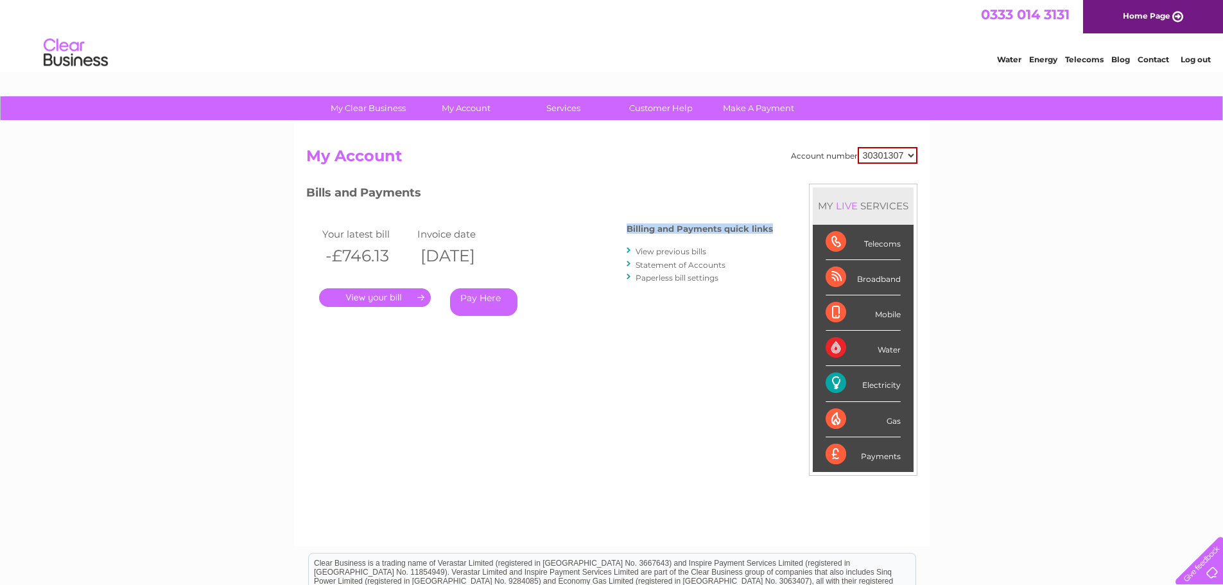
click at [689, 228] on h4 "Billing and Payments quick links" at bounding box center [699, 229] width 146 height 10
click at [712, 228] on h4 "Billing and Payments quick links" at bounding box center [699, 229] width 146 height 10
click at [737, 227] on h4 "Billing and Payments quick links" at bounding box center [699, 229] width 146 height 10
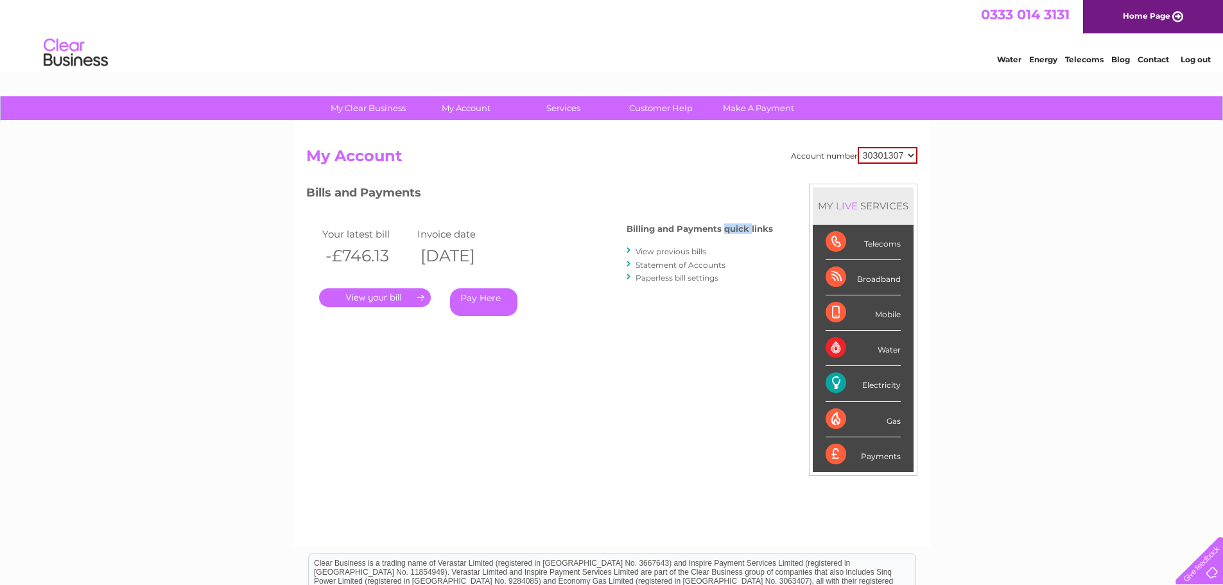
click at [737, 227] on h4 "Billing and Payments quick links" at bounding box center [699, 229] width 146 height 10
click at [710, 227] on h4 "Billing and Payments quick links" at bounding box center [699, 229] width 146 height 10
click at [711, 227] on h4 "Billing and Payments quick links" at bounding box center [699, 229] width 146 height 10
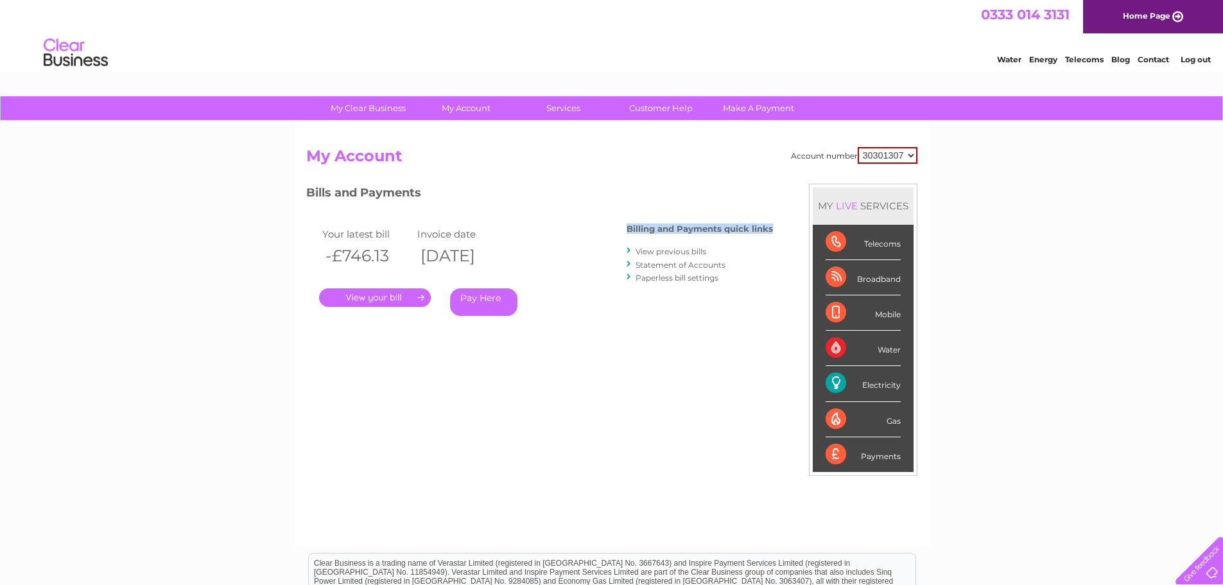
click at [726, 228] on h4 "Billing and Payments quick links" at bounding box center [699, 229] width 146 height 10
click at [690, 228] on h4 "Billing and Payments quick links" at bounding box center [699, 229] width 146 height 10
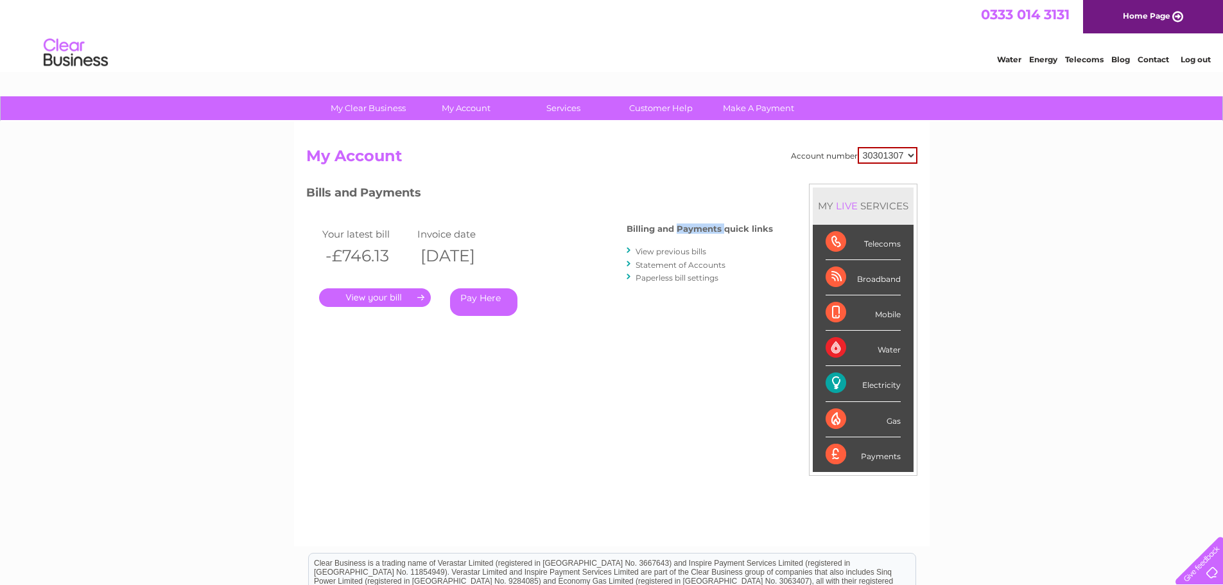
drag, startPoint x: 692, startPoint y: 228, endPoint x: 734, endPoint y: 229, distance: 42.4
click at [694, 228] on h4 "Billing and Payments quick links" at bounding box center [699, 229] width 146 height 10
click at [734, 229] on h4 "Billing and Payments quick links" at bounding box center [699, 229] width 146 height 10
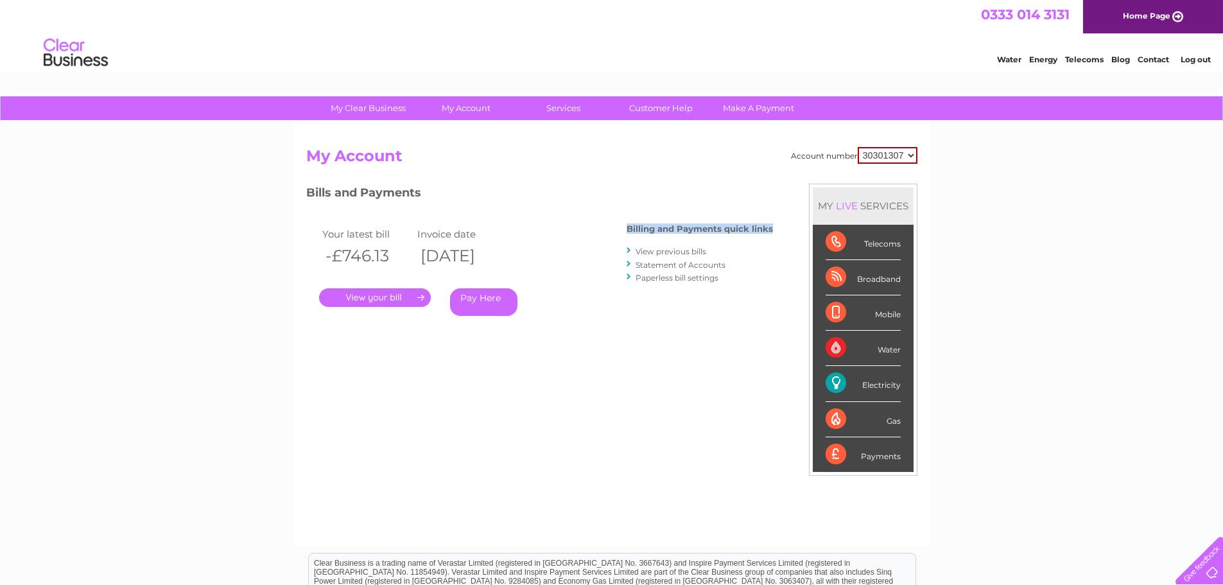
click at [718, 230] on h4 "Billing and Payments quick links" at bounding box center [699, 229] width 146 height 10
click at [734, 230] on h4 "Billing and Payments quick links" at bounding box center [699, 229] width 146 height 10
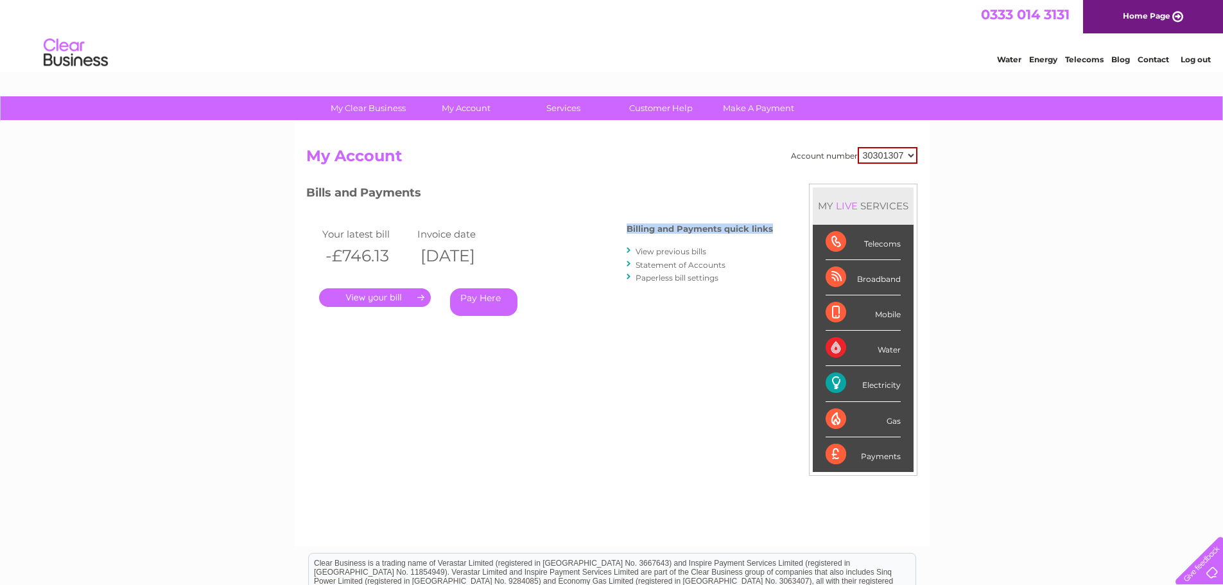
click at [734, 230] on h4 "Billing and Payments quick links" at bounding box center [699, 229] width 146 height 10
click at [697, 230] on h4 "Billing and Payments quick links" at bounding box center [699, 229] width 146 height 10
click at [706, 229] on h4 "Billing and Payments quick links" at bounding box center [699, 229] width 146 height 10
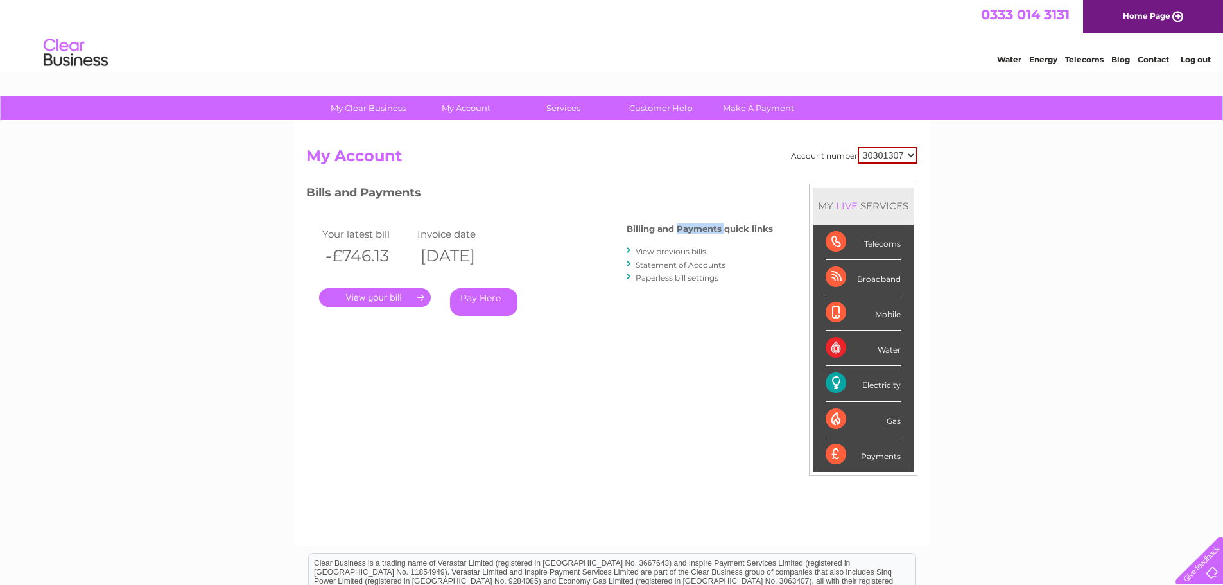
click at [706, 229] on h4 "Billing and Payments quick links" at bounding box center [699, 229] width 146 height 10
drag, startPoint x: 467, startPoint y: 252, endPoint x: 615, endPoint y: 253, distance: 148.3
click at [510, 253] on th "04/08/2025" at bounding box center [462, 256] width 96 height 26
click at [1087, 366] on div "My Clear Business Login Details My Details My Preferences Link Account My Accou…" at bounding box center [611, 430] width 1223 height 669
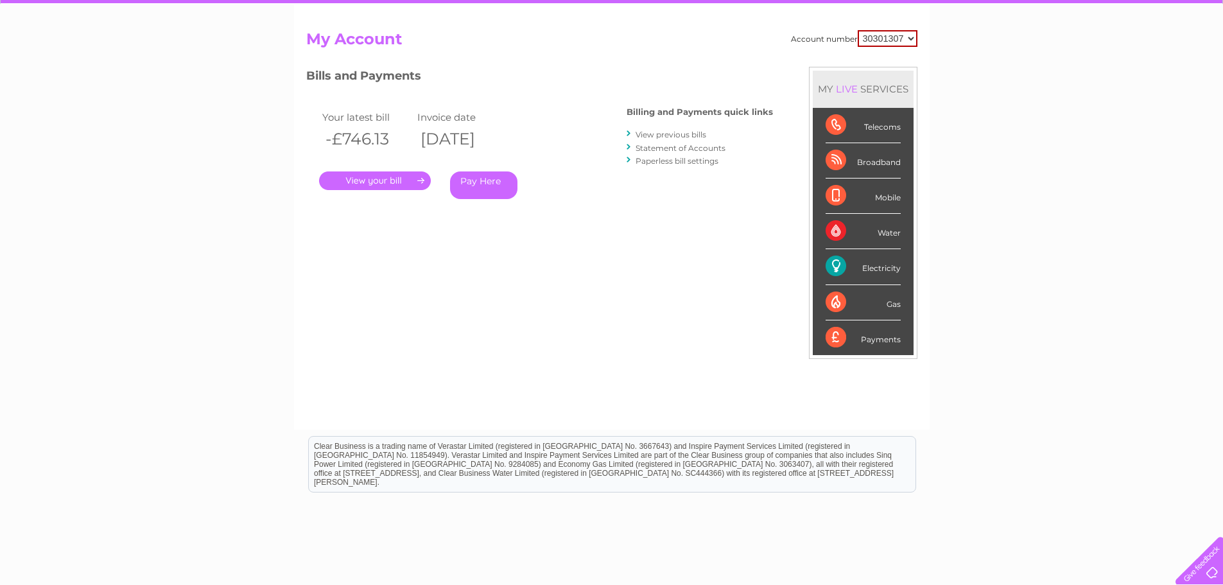
scroll to position [191, 0]
